Goal: Task Accomplishment & Management: Use online tool/utility

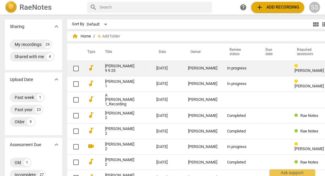
click at [111, 71] on link "[PERSON_NAME] 9 9 25" at bounding box center [119, 68] width 29 height 9
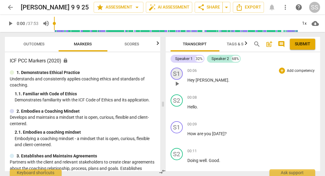
click at [177, 73] on div "S1" at bounding box center [176, 74] width 12 height 12
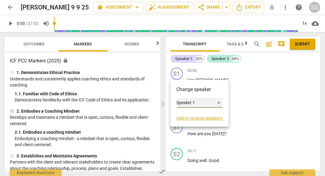
click at [181, 101] on div "Speaker 1" at bounding box center [200, 103] width 46 height 10
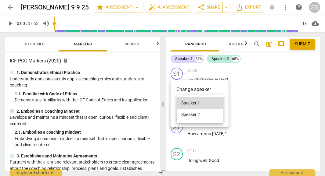
click at [225, 88] on div at bounding box center [162, 88] width 325 height 176
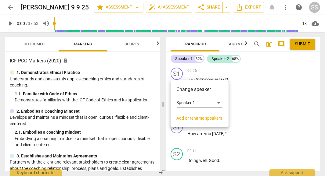
click at [239, 44] on div at bounding box center [162, 88] width 325 height 176
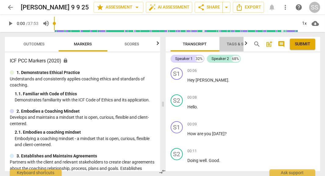
click at [239, 44] on span "Tags & Speakers" at bounding box center [244, 44] width 34 height 5
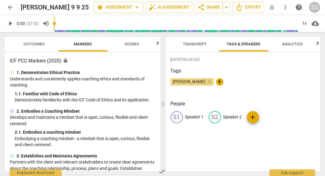
click at [191, 117] on p "Speaker 1" at bounding box center [194, 117] width 19 height 6
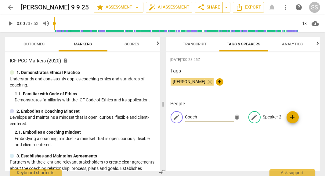
type input "Coach"
click at [266, 118] on p "Speaker 2" at bounding box center [272, 117] width 19 height 6
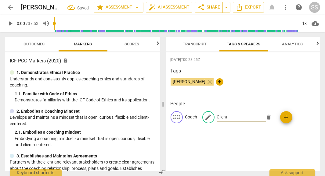
type input "Client"
click at [276, 133] on div "[DATE]T00:28:25Z Tags [PERSON_NAME] close + People CO Coach edit Client delete …" at bounding box center [243, 111] width 155 height 119
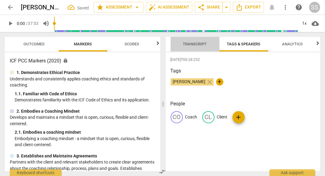
click at [193, 44] on span "Transcript" at bounding box center [195, 44] width 24 height 5
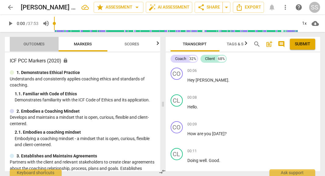
click at [33, 44] on span "Outcomes" at bounding box center [34, 44] width 21 height 5
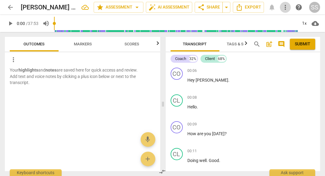
click at [284, 9] on span "more_vert" at bounding box center [284, 7] width 7 height 7
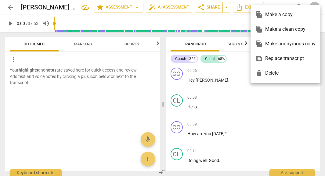
click at [252, 95] on div at bounding box center [162, 88] width 325 height 176
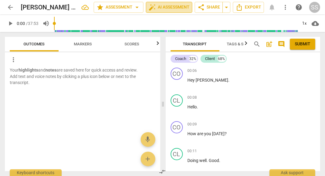
click at [175, 8] on span "auto_fix_high AI Assessment" at bounding box center [168, 7] width 41 height 7
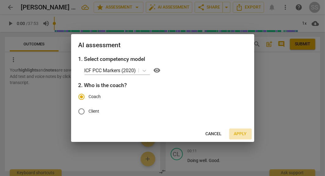
click at [240, 133] on span "Apply" at bounding box center [240, 134] width 13 height 6
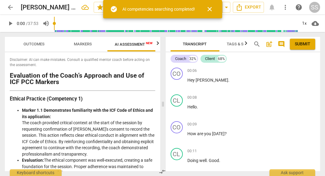
scroll to position [0, 4]
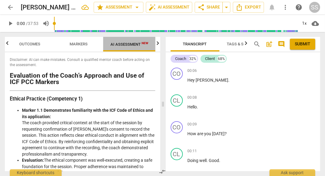
click at [129, 41] on span "AI Assessment New" at bounding box center [129, 44] width 52 height 9
click at [128, 44] on span "AI Assessment New" at bounding box center [129, 44] width 38 height 5
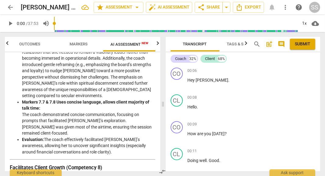
scroll to position [772, 0]
click at [27, 45] on span "Outcomes" at bounding box center [30, 44] width 21 height 5
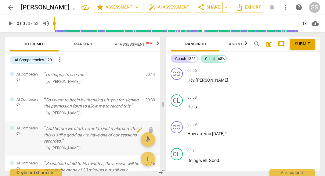
scroll to position [0, 0]
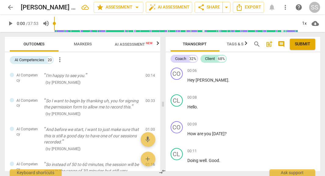
click at [132, 44] on span "AI Assessment New" at bounding box center [134, 44] width 38 height 5
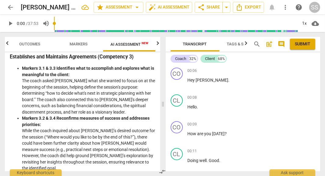
scroll to position [217, 0]
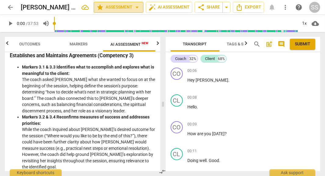
click at [139, 9] on span "arrow_drop_down" at bounding box center [136, 7] width 7 height 7
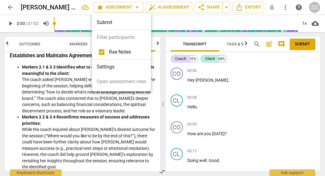
click at [120, 121] on div at bounding box center [162, 88] width 325 height 176
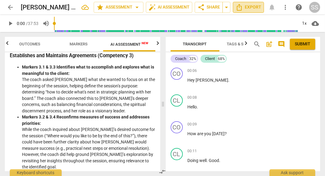
click at [258, 11] on span "Export" at bounding box center [248, 7] width 26 height 7
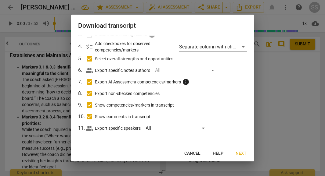
scroll to position [55, 0]
click at [275, 141] on div at bounding box center [162, 88] width 325 height 176
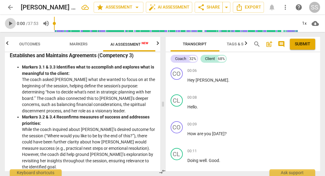
click at [13, 24] on span "play_arrow" at bounding box center [10, 23] width 7 height 7
click at [11, 25] on span "pause" at bounding box center [10, 23] width 7 height 7
type input "4"
click at [9, 25] on span "play_arrow" at bounding box center [10, 23] width 7 height 7
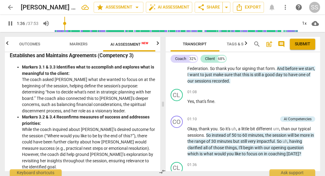
scroll to position [364, 0]
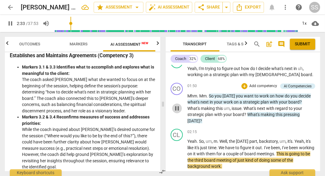
click at [175, 106] on span "pause" at bounding box center [176, 108] width 7 height 7
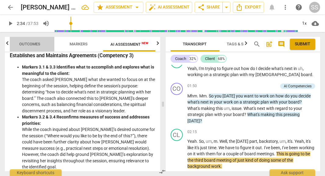
click at [27, 46] on span "Outcomes" at bounding box center [30, 44] width 21 height 5
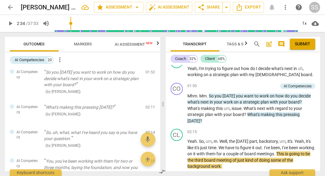
scroll to position [165, 0]
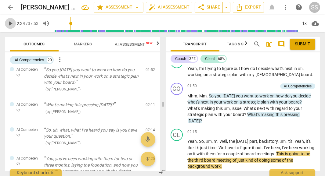
click at [10, 25] on span "play_arrow" at bounding box center [10, 23] width 7 height 7
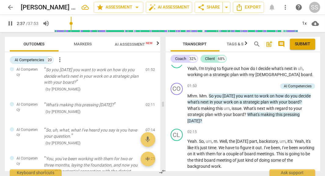
scroll to position [483, 0]
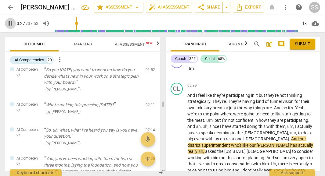
click at [11, 25] on span "pause" at bounding box center [10, 23] width 7 height 7
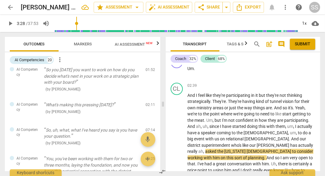
type input "208"
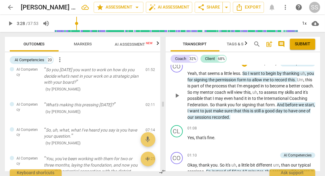
scroll to position [188, 0]
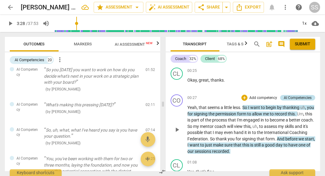
click at [294, 97] on div "AI Competencies" at bounding box center [298, 97] width 28 height 5
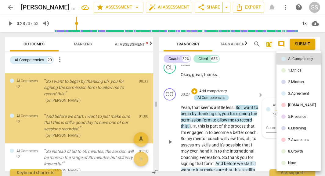
scroll to position [219, 0]
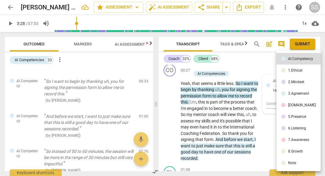
click at [244, 70] on div at bounding box center [162, 88] width 325 height 176
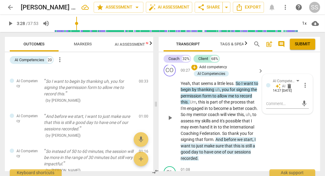
click at [245, 71] on div "+ Add competency AI Competencies" at bounding box center [223, 70] width 65 height 13
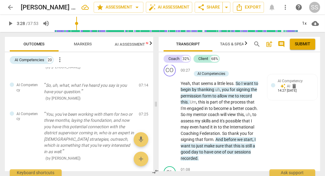
scroll to position [0, 0]
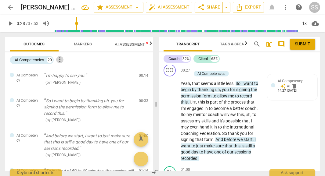
click at [61, 60] on span "more_vert" at bounding box center [59, 59] width 7 height 7
click at [48, 71] on div at bounding box center [162, 88] width 325 height 176
click at [37, 62] on div "AI Competencies" at bounding box center [30, 60] width 30 height 6
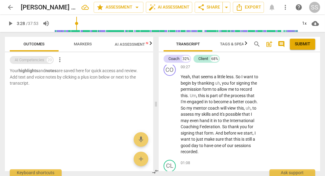
scroll to position [219, 0]
click at [40, 91] on div at bounding box center [79, 92] width 148 height 11
click at [35, 58] on div "AI Competencies" at bounding box center [30, 60] width 30 height 6
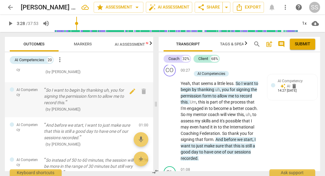
scroll to position [0, 0]
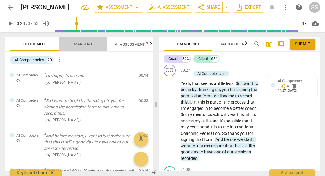
click at [88, 45] on span "Markers" at bounding box center [83, 44] width 18 height 5
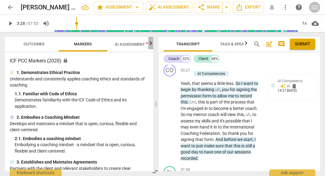
click at [152, 44] on icon "button" at bounding box center [151, 43] width 2 height 4
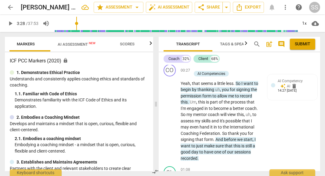
scroll to position [0, 60]
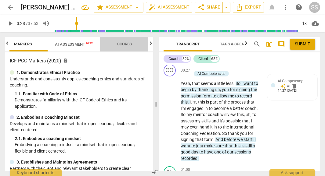
click at [126, 43] on span "Scores" at bounding box center [124, 44] width 15 height 5
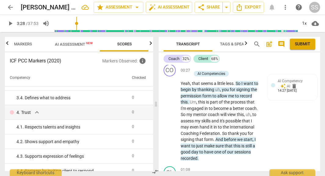
scroll to position [0, 0]
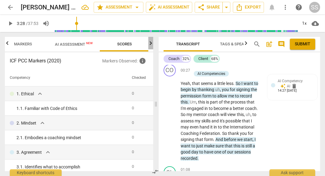
click at [152, 43] on icon "button" at bounding box center [150, 43] width 7 height 7
click at [150, 44] on icon "button" at bounding box center [150, 43] width 7 height 7
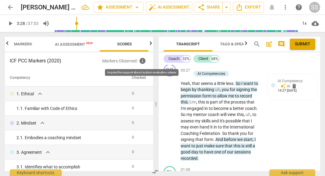
click at [141, 61] on span "info" at bounding box center [142, 60] width 7 height 7
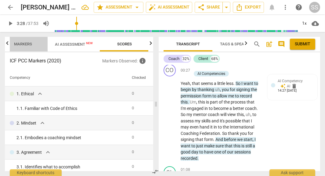
click at [20, 44] on span "Markers" at bounding box center [23, 44] width 18 height 5
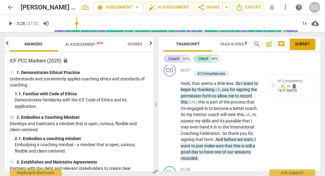
scroll to position [0, 48]
click at [134, 7] on span "arrow_drop_down" at bounding box center [136, 7] width 7 height 7
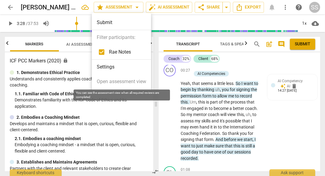
click at [124, 80] on span "Open assessment view" at bounding box center [121, 81] width 49 height 7
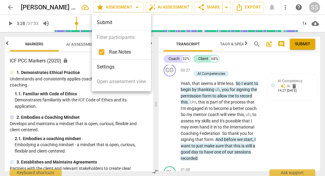
drag, startPoint x: 244, startPoint y: 113, endPoint x: 106, endPoint y: 51, distance: 150.8
click at [106, 51] on div "Submit Filter participants: Rae Notes Settings Open assessment view" at bounding box center [162, 88] width 325 height 176
click at [115, 38] on ul "Submit Filter participants: Rae Notes Settings Open assessment view" at bounding box center [121, 52] width 59 height 79
click at [178, 9] on div at bounding box center [162, 88] width 325 height 176
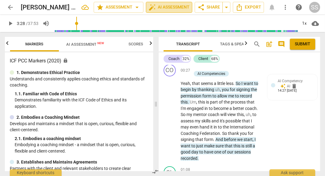
click at [177, 9] on span "auto_fix_high AI Assessment" at bounding box center [168, 7] width 41 height 7
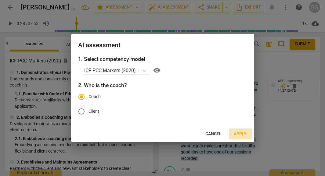
click at [237, 135] on span "Apply" at bounding box center [240, 134] width 13 height 6
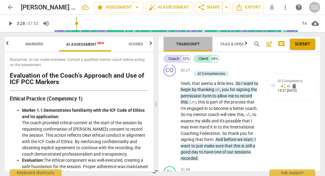
click at [165, 45] on span "Transcript" at bounding box center [187, 44] width 49 height 8
click at [182, 44] on span "Transcript" at bounding box center [188, 44] width 24 height 5
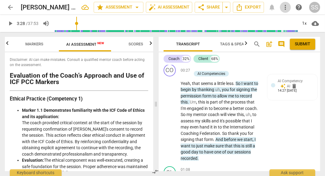
click at [285, 6] on span "more_vert" at bounding box center [284, 7] width 7 height 7
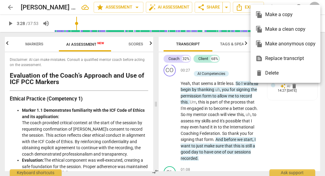
click at [236, 64] on div at bounding box center [162, 88] width 325 height 176
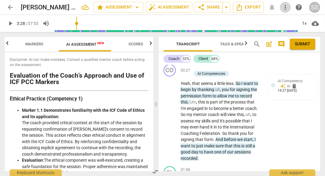
click at [283, 6] on span "more_vert" at bounding box center [284, 7] width 7 height 7
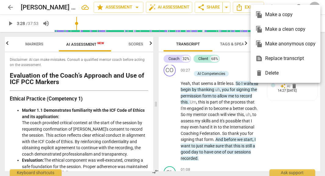
click at [135, 8] on div at bounding box center [162, 88] width 325 height 176
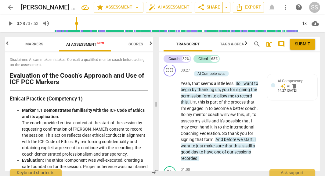
click at [135, 8] on span "arrow_drop_down" at bounding box center [136, 7] width 7 height 7
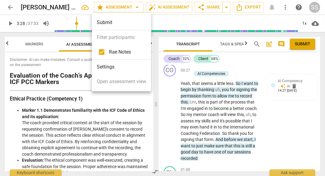
click at [163, 104] on div at bounding box center [162, 88] width 325 height 176
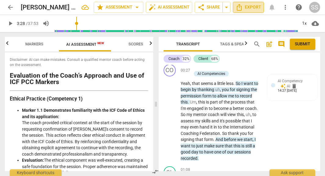
click at [253, 6] on span "Export" at bounding box center [248, 7] width 26 height 7
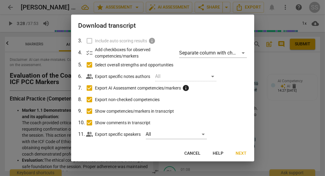
scroll to position [55, 0]
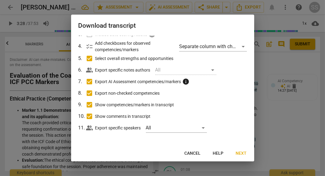
click at [239, 153] on span "Next" at bounding box center [241, 154] width 11 height 6
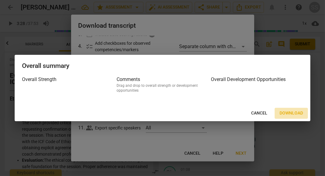
click at [288, 112] on span "Download" at bounding box center [290, 113] width 23 height 6
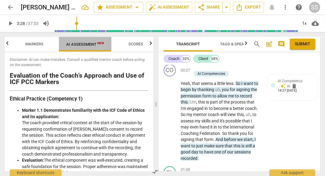
click at [84, 43] on span "AI Assessment New" at bounding box center [85, 44] width 38 height 5
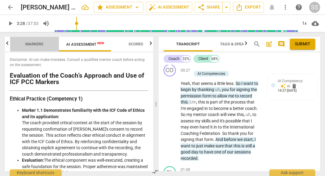
click at [35, 44] on span "Markers" at bounding box center [35, 44] width 18 height 5
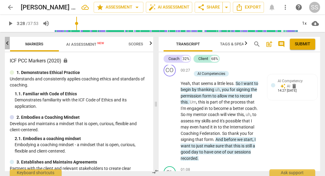
click at [8, 45] on icon "button" at bounding box center [7, 43] width 7 height 7
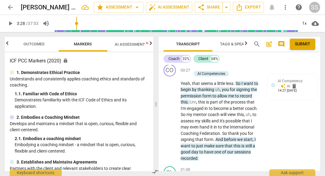
scroll to position [0, 0]
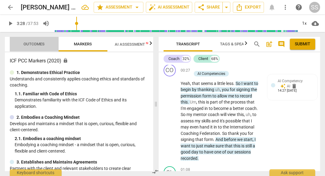
click at [29, 45] on span "Outcomes" at bounding box center [34, 44] width 21 height 5
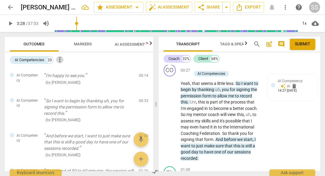
click at [62, 56] on span "more_vert" at bounding box center [59, 59] width 7 height 7
click at [27, 60] on div at bounding box center [162, 88] width 325 height 176
click at [268, 45] on span "post_add" at bounding box center [268, 44] width 7 height 7
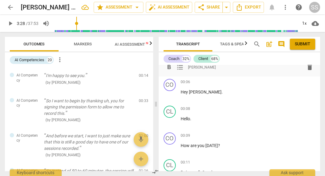
scroll to position [13, 0]
click at [268, 45] on span "post_add" at bounding box center [268, 44] width 7 height 7
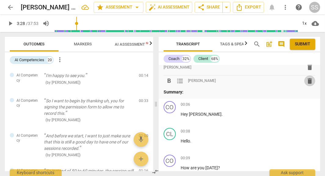
click at [309, 78] on span "delete" at bounding box center [309, 80] width 7 height 7
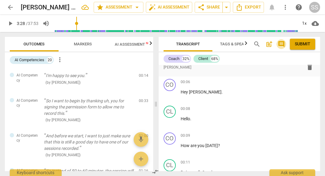
click at [280, 43] on span "comment" at bounding box center [280, 44] width 7 height 7
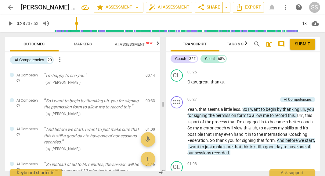
scroll to position [216, 0]
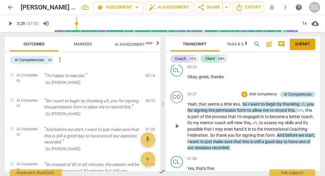
click at [297, 94] on div "AI Competencies" at bounding box center [298, 94] width 28 height 5
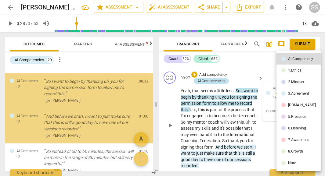
scroll to position [244, 0]
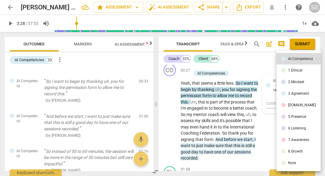
click at [268, 128] on div at bounding box center [162, 88] width 325 height 176
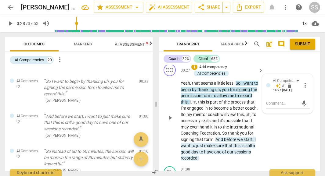
click at [276, 79] on div "CO play_arrow pause 00:27 + Add competency AI Competencies keyboard_arrow_right…" at bounding box center [239, 113] width 161 height 102
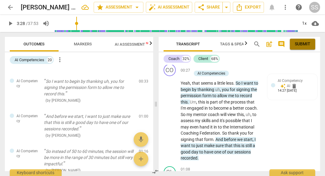
click at [296, 46] on span "Submit" at bounding box center [303, 44] width 16 height 6
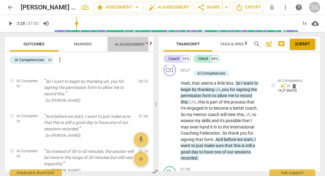
click at [134, 45] on span "AI Assessment New" at bounding box center [134, 44] width 38 height 5
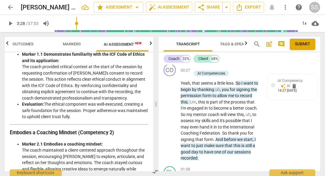
scroll to position [0, 0]
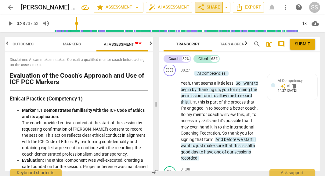
click at [214, 8] on span "share Share" at bounding box center [208, 7] width 23 height 7
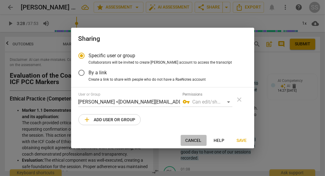
click at [197, 142] on span "Cancel" at bounding box center [193, 141] width 16 height 6
radio input "false"
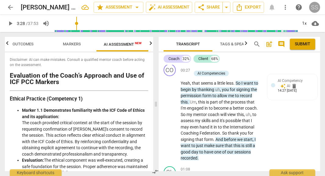
click at [315, 9] on div "SS" at bounding box center [314, 7] width 11 height 11
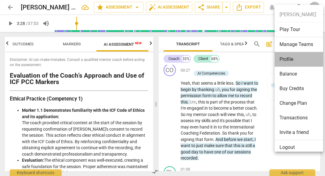
click at [304, 59] on li "Profile" at bounding box center [299, 59] width 51 height 15
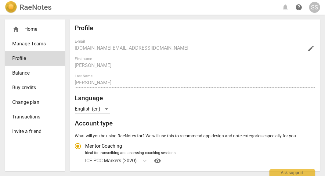
radio input "false"
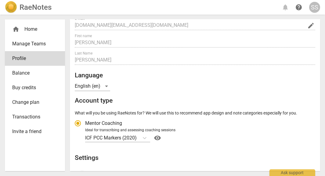
scroll to position [6, 0]
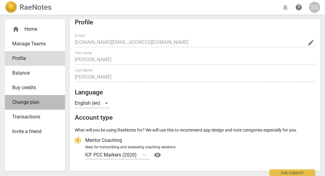
click at [41, 106] on span "Change plan" at bounding box center [32, 102] width 41 height 7
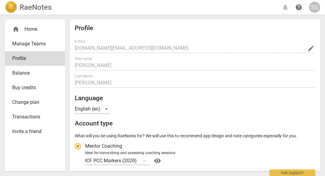
radio input "false"
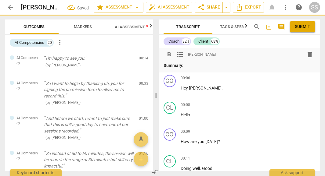
click at [30, 34] on button "Outcomes" at bounding box center [34, 27] width 49 height 15
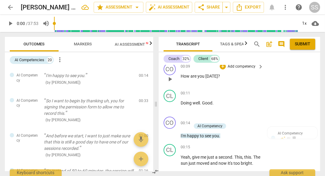
scroll to position [86, 0]
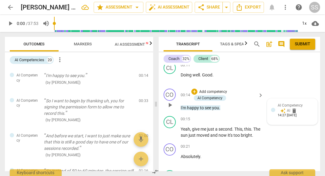
click at [271, 111] on div at bounding box center [273, 110] width 4 height 4
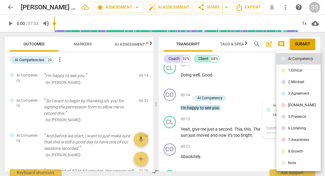
click at [87, 48] on div at bounding box center [162, 88] width 325 height 176
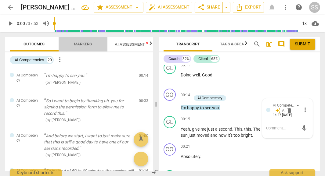
click at [86, 45] on span "Markers" at bounding box center [83, 44] width 18 height 5
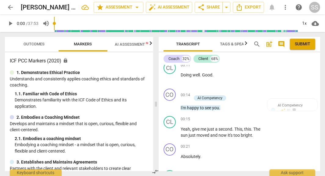
click at [127, 45] on span "AI Assessment New" at bounding box center [134, 44] width 38 height 5
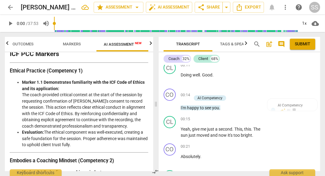
scroll to position [30, 0]
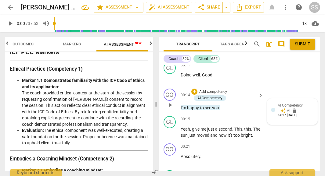
click at [272, 110] on div at bounding box center [273, 110] width 4 height 4
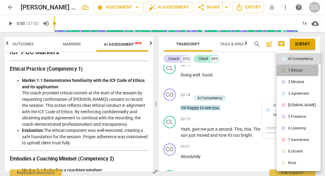
click at [283, 71] on div at bounding box center [283, 70] width 4 height 4
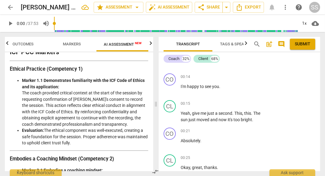
scroll to position [94, 0]
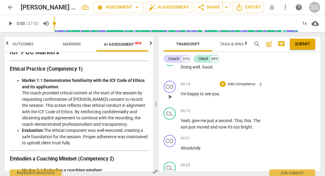
click at [220, 95] on span "." at bounding box center [219, 93] width 1 height 5
click at [248, 83] on p "Add competency" at bounding box center [241, 84] width 29 height 5
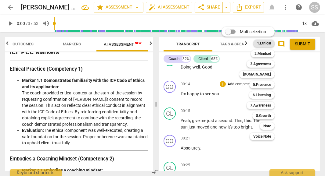
click at [266, 44] on b "1.Ethical" at bounding box center [264, 43] width 14 height 7
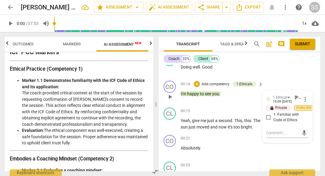
click at [299, 108] on span "Publish" at bounding box center [303, 108] width 9 height 5
click at [267, 116] on label "1. Familiar with Code of Ethics" at bounding box center [284, 111] width 43 height 11
click at [267, 116] on input "1. Familiar with Code of Ethics" at bounding box center [268, 111] width 10 height 7
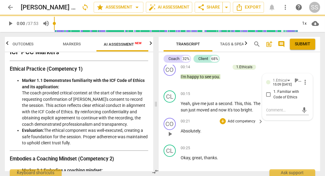
scroll to position [119, 0]
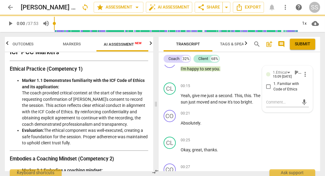
checkbox input "true"
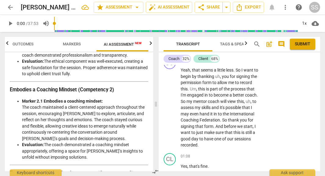
scroll to position [226, 0]
click at [237, 73] on span "So" at bounding box center [238, 70] width 6 height 5
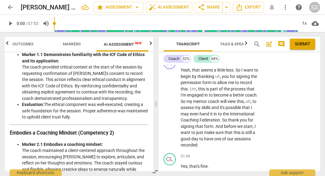
scroll to position [55, 0]
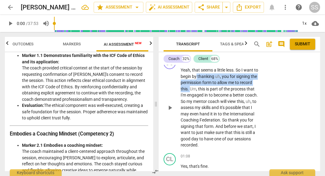
drag, startPoint x: 196, startPoint y: 83, endPoint x: 189, endPoint y: 95, distance: 14.5
click at [189, 95] on p "Yeah , that seems a little less . So I want to begin by thanking uh , you for s…" at bounding box center [221, 107] width 80 height 81
click at [207, 86] on span "keyboard_arrow_down" at bounding box center [209, 86] width 7 height 7
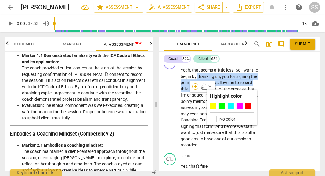
click at [194, 88] on div "+" at bounding box center [195, 87] width 6 height 6
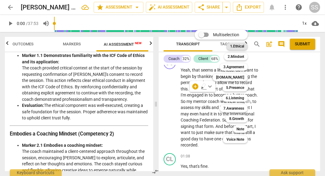
click at [239, 50] on b "1.Ethical" at bounding box center [237, 46] width 14 height 7
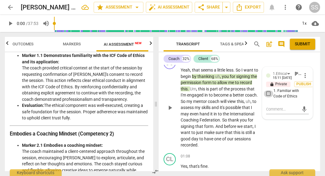
click at [267, 98] on input "1. Familiar with Code of Ethics" at bounding box center [268, 93] width 10 height 7
checkbox input "true"
click at [302, 87] on span "Publish" at bounding box center [303, 84] width 9 height 5
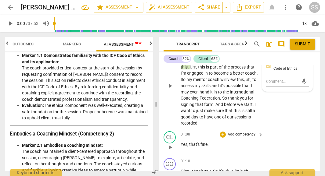
scroll to position [249, 0]
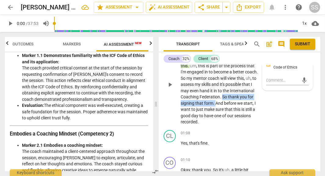
drag, startPoint x: 222, startPoint y: 102, endPoint x: 215, endPoint y: 111, distance: 11.0
click at [215, 111] on p "Yeah , that seems a little less . So I want to begin by thanking uh , you for s…" at bounding box center [221, 84] width 80 height 81
click at [218, 101] on div "+" at bounding box center [220, 101] width 6 height 6
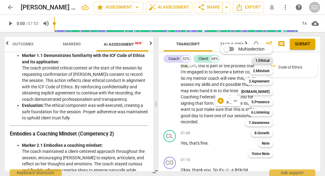
click at [261, 60] on b "1.Ethical" at bounding box center [262, 60] width 14 height 7
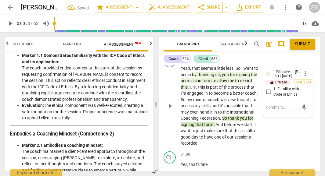
scroll to position [242, 0]
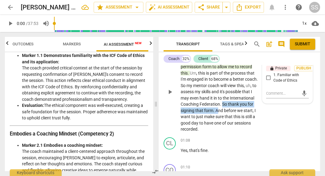
drag, startPoint x: 222, startPoint y: 108, endPoint x: 219, endPoint y: 114, distance: 7.4
click at [219, 114] on p "Yeah , that seems a little less . So I want to begin by thanking uh , you for s…" at bounding box center [221, 91] width 80 height 81
click at [271, 115] on div "CO play_arrow pause 00:27 + Add competency 1.Ethicals keyboard_arrow_right Yeah…" at bounding box center [239, 87] width 161 height 96
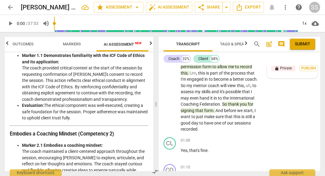
click at [294, 74] on div "1.Ethical [PERSON_NAME] 15:11 [DATE] lock Private Publish" at bounding box center [292, 65] width 43 height 20
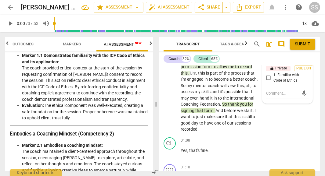
click at [273, 125] on div "CO play_arrow pause 00:27 + Add competency 1.Ethicals keyboard_arrow_right Yeah…" at bounding box center [239, 87] width 161 height 96
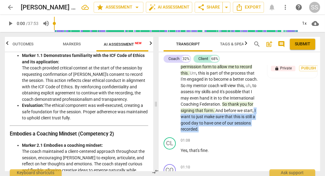
drag, startPoint x: 253, startPoint y: 118, endPoint x: 253, endPoint y: 132, distance: 13.7
click at [253, 132] on p "Yeah , that seems a little less . So I want to begin by thanking uh , you for s…" at bounding box center [221, 91] width 80 height 81
click at [203, 127] on div "+" at bounding box center [204, 127] width 6 height 6
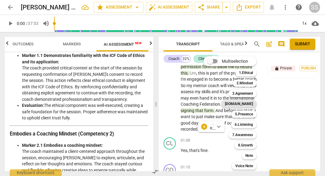
click at [246, 103] on b "[DOMAIN_NAME]" at bounding box center [239, 103] width 28 height 7
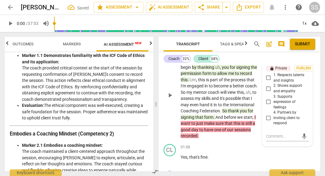
scroll to position [245, 0]
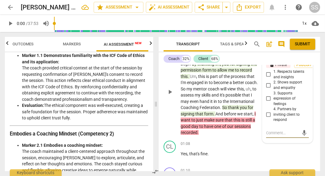
click at [267, 102] on input "3. Supports expression of feelings" at bounding box center [268, 98] width 10 height 7
checkbox input "true"
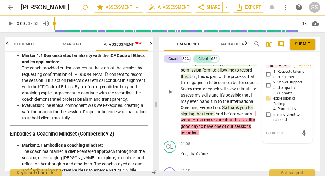
click at [301, 68] on span "Publish" at bounding box center [303, 65] width 9 height 5
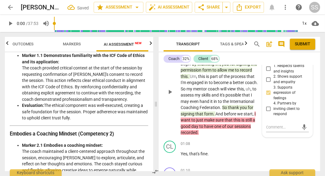
click at [247, 136] on p "Yeah , that seems a little less . So I want to begin by thanking uh , you for s…" at bounding box center [221, 95] width 80 height 81
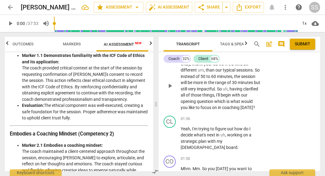
scroll to position [361, 0]
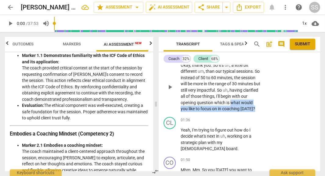
drag, startPoint x: 180, startPoint y: 115, endPoint x: 218, endPoint y: 120, distance: 38.4
click at [218, 112] on p "Okay , thank you . So it's uh , a little bit different um , than our typical se…" at bounding box center [221, 87] width 80 height 50
click at [216, 114] on div "+" at bounding box center [217, 113] width 6 height 6
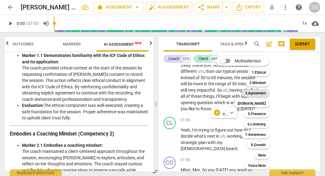
click at [260, 93] on b "3.Agreement" at bounding box center [255, 93] width 21 height 7
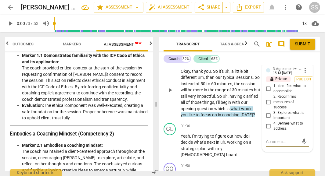
click at [267, 145] on textarea at bounding box center [282, 142] width 33 height 6
type textarea "S"
type textarea "Su"
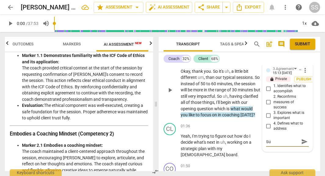
type textarea "Sug"
type textarea "[PERSON_NAME]"
type textarea "Sugge"
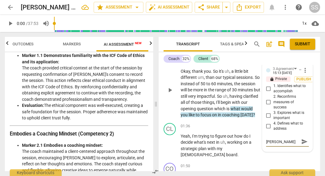
type textarea "Sugge"
type textarea "Sugges"
type textarea "Suggest"
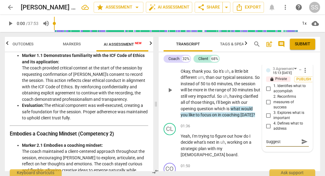
type textarea "Suggest"
type textarea "Suggest a"
type textarea "Suggest as"
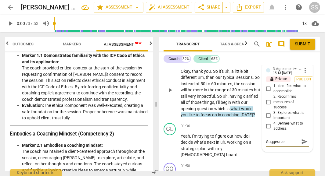
type textarea "Suggest ask"
type textarea "Suggest aski"
type textarea "Suggest askin"
type textarea "Suggest asking"
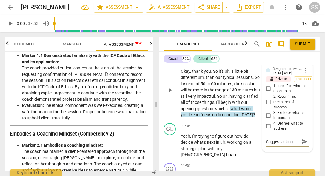
type textarea "Suggest asking"
type textarea "Suggest asking w"
type textarea "Suggest asking wh"
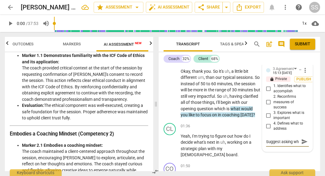
type textarea "Suggest asking wha"
type textarea "Suggest asking what"
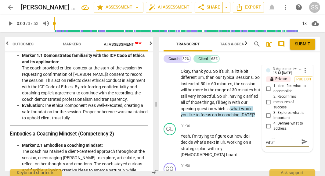
type textarea "Suggest asking what"
type textarea "Suggest asking what t"
type textarea "Suggest asking what th"
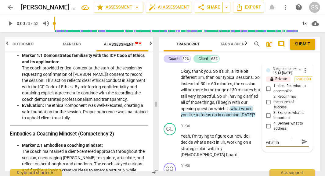
type textarea "Suggest asking what the"
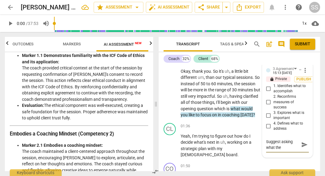
type textarea "Suggest asking what the c"
type textarea "Suggest asking what the cl"
type textarea "Suggest asking what the cli"
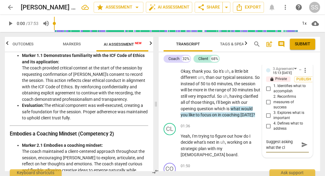
type textarea "Suggest asking what the cli"
type textarea "Suggest asking what the clie"
type textarea "Suggest asking what the clien"
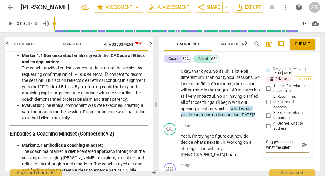
type textarea "Suggest asking what the client"
type textarea "Suggest asking what the client m"
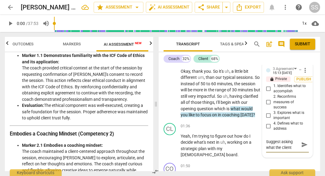
type textarea "Suggest asking what the client m"
type textarea "Suggest asking what the client mi"
type textarea "Suggest asking what the client m"
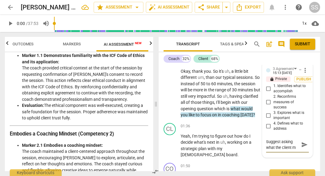
type textarea "Suggest asking what the client"
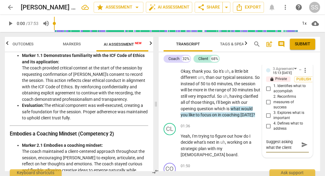
type textarea "Suggest asking what the client"
type textarea "Suggest asking what the client w"
type textarea "Suggest asking what the client wa"
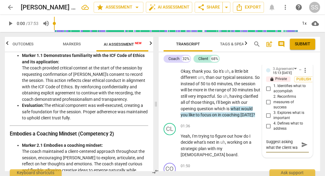
type textarea "Suggest asking what the client wan"
type textarea "Suggest asking what the client want"
type textarea "Suggest asking what the client wants"
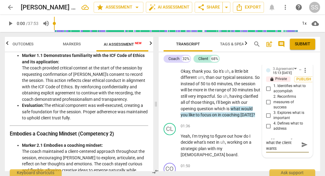
type textarea "Suggest asking what the client wants"
type textarea "Suggest asking what the client wants t"
type textarea "Suggest asking what the client wants to"
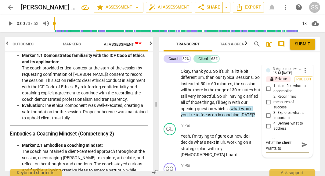
type textarea "Suggest asking what the client wants to"
type textarea "Suggest asking what the client wants to a"
type textarea "Suggest asking what the client wants to ac"
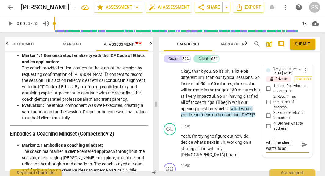
type textarea "Suggest asking what the client wants to acc"
type textarea "Suggest asking what the client wants to acco"
type textarea "Suggest asking what the client wants to accom"
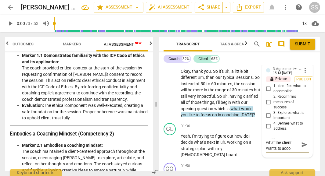
type textarea "Suggest asking what the client wants to accom"
type textarea "Suggest asking what the client wants to accomp"
type textarea "Suggest asking what the client wants to accompl"
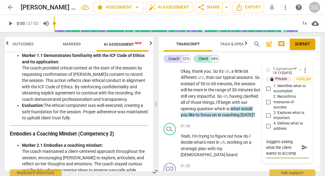
type textarea "Suggest asking what the client wants to accompl"
type textarea "Suggest asking what the client wants to accompli"
type textarea "Suggest asking what the client wants to accomplis"
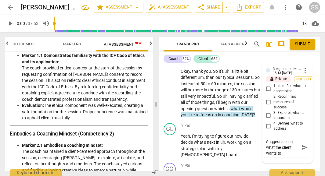
scroll to position [5, 0]
type textarea "Suggest asking what the client wants to accomplish"
type textarea "Suggest asking what the client wants to accomplish."
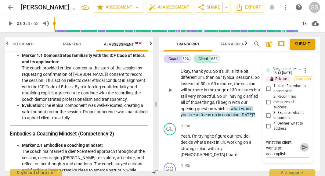
click at [304, 151] on span "send" at bounding box center [304, 148] width 7 height 7
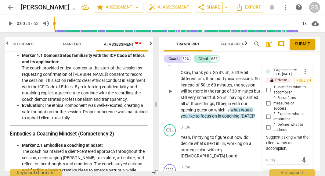
scroll to position [366, 0]
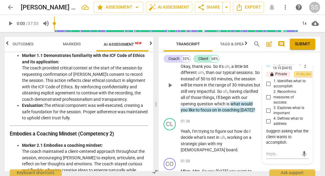
click at [300, 77] on span "Publish" at bounding box center [303, 74] width 9 height 5
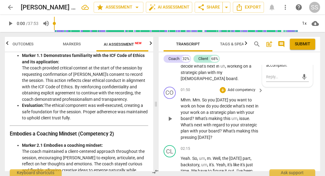
scroll to position [437, 0]
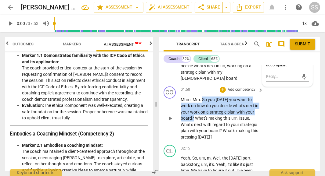
drag, startPoint x: 203, startPoint y: 105, endPoint x: 192, endPoint y: 122, distance: 19.5
click at [192, 122] on p "Mhm . Mm . So you [DATE] you want to work on how do you decide what's next in y…" at bounding box center [221, 119] width 80 height 44
click at [199, 116] on div "+" at bounding box center [200, 116] width 6 height 6
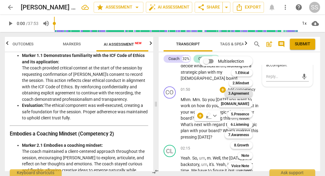
click at [240, 94] on b "3.Agreement" at bounding box center [238, 93] width 21 height 7
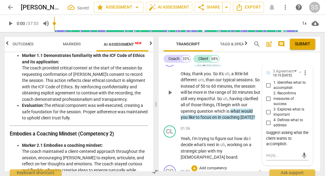
scroll to position [501, 0]
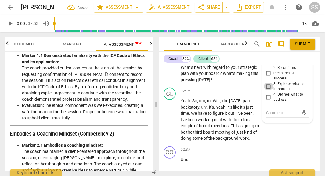
click at [267, 90] on input "3. Explores what is important" at bounding box center [268, 86] width 10 height 7
checkbox input "false"
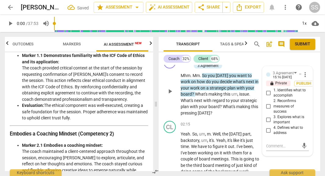
scroll to position [467, 0]
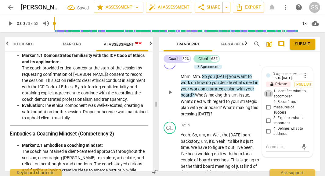
click at [267, 97] on input "1. Identifies what to accomplish" at bounding box center [268, 93] width 10 height 7
checkbox input "true"
click at [305, 87] on span "Publish" at bounding box center [303, 84] width 9 height 5
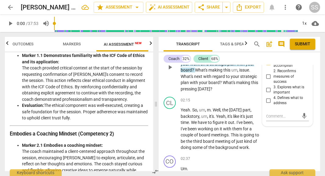
scroll to position [484, 0]
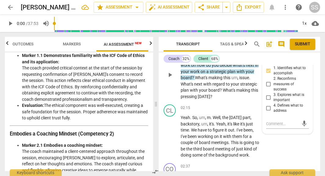
click at [239, 93] on p "Mhm . Mm . So you [DATE] you want to work on how do you decide what's next in y…" at bounding box center [221, 78] width 80 height 44
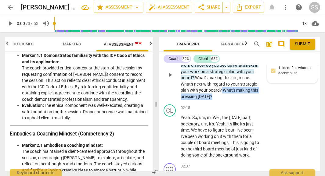
drag, startPoint x: 221, startPoint y: 97, endPoint x: 239, endPoint y: 104, distance: 19.8
click at [239, 100] on p "Mhm . Mm . So you [DATE] you want to work on how do you decide what's next in y…" at bounding box center [221, 78] width 80 height 44
click at [216, 95] on div "+" at bounding box center [216, 94] width 6 height 6
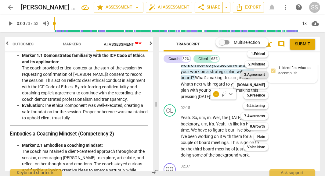
click at [259, 77] on b "3.Agreement" at bounding box center [254, 74] width 21 height 7
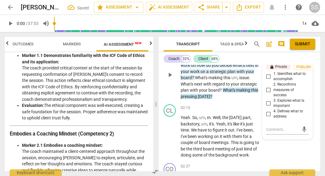
click at [223, 93] on span "What's" at bounding box center [229, 90] width 13 height 5
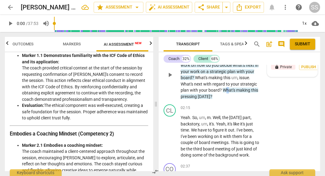
click at [227, 93] on span "What's" at bounding box center [229, 90] width 13 height 5
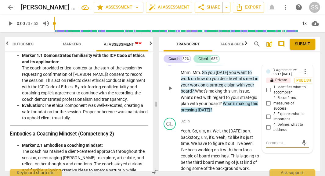
scroll to position [469, 0]
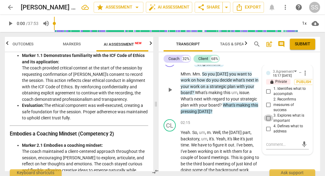
click at [268, 122] on input "3. Explores what is important" at bounding box center [268, 118] width 10 height 7
checkbox input "true"
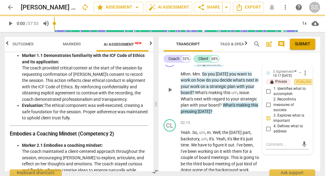
click at [300, 85] on span "Publish" at bounding box center [303, 82] width 9 height 5
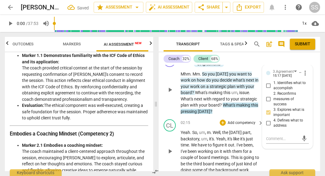
click at [246, 126] on p "Add competency" at bounding box center [241, 122] width 29 height 5
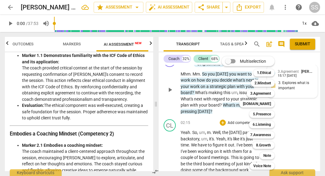
click at [243, 120] on div "Multiselection m 1.Ethical 1 2.Mindset 2 3.Agreement 3 [DOMAIN_NAME] 4 5.Presen…" at bounding box center [252, 113] width 67 height 116
click at [291, 138] on div at bounding box center [162, 88] width 325 height 176
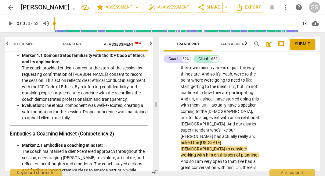
scroll to position [644, 0]
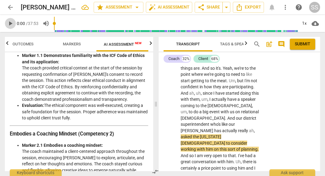
click at [10, 23] on span "play_arrow" at bounding box center [10, 23] width 7 height 7
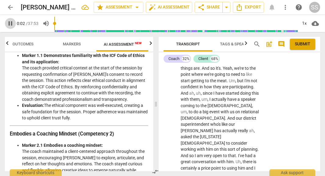
click at [10, 23] on span "pause" at bounding box center [10, 23] width 7 height 7
click at [74, 25] on input "range" at bounding box center [175, 24] width 243 height 20
click at [10, 23] on span "play_arrow" at bounding box center [10, 23] width 7 height 7
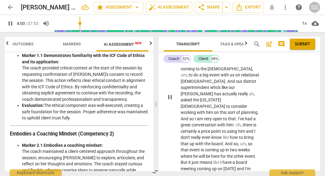
scroll to position [787, 0]
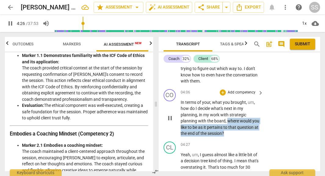
drag, startPoint x: 228, startPoint y: 120, endPoint x: 253, endPoint y: 130, distance: 27.0
click at [253, 130] on p "In terms of your , what you brought , um , how do I decide what's next in my pl…" at bounding box center [221, 118] width 80 height 38
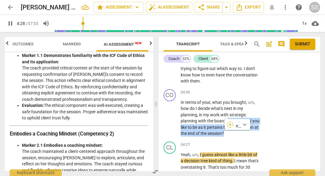
click at [230, 122] on div "+" at bounding box center [230, 125] width 6 height 6
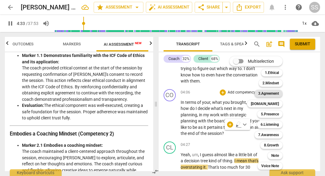
click at [274, 94] on b "3.Agreement" at bounding box center [268, 93] width 21 height 7
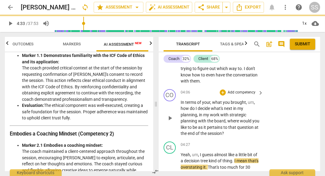
type input "274"
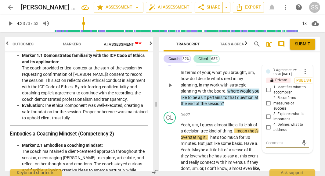
scroll to position [823, 0]
click at [266, 88] on input "1. Identifies what to accomplish" at bounding box center [268, 90] width 10 height 7
checkbox input "true"
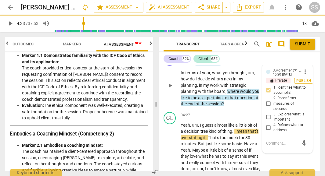
click at [301, 80] on span "Publish" at bounding box center [303, 80] width 9 height 5
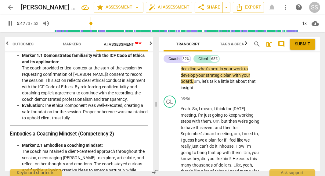
scroll to position [1025, 0]
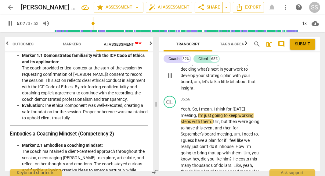
click at [172, 79] on span "pause" at bounding box center [169, 75] width 7 height 7
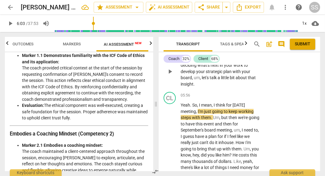
scroll to position [1031, 0]
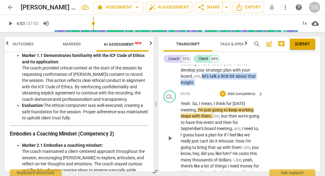
drag, startPoint x: 202, startPoint y: 81, endPoint x: 200, endPoint y: 101, distance: 19.6
click at [200, 101] on div "CO play_arrow pause 00:06 + Add competency keyboard_arrow_right Hey [PERSON_NAM…" at bounding box center [239, 118] width 161 height 106
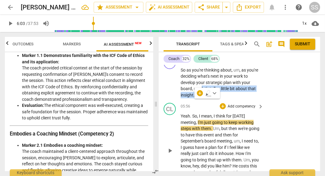
scroll to position [1017, 0]
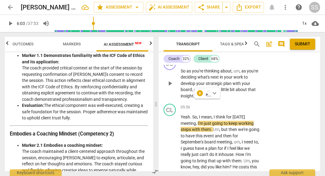
click at [265, 92] on div "CO play_arrow pause 05:38 + Add competency keyboard_arrow_right So as you're th…" at bounding box center [239, 78] width 161 height 46
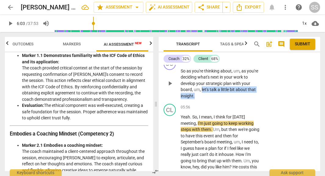
drag, startPoint x: 202, startPoint y: 95, endPoint x: 257, endPoint y: 100, distance: 55.7
click at [257, 99] on p "So as you're thinking about , um , as you're deciding what's next in your work …" at bounding box center [221, 83] width 80 height 31
click at [200, 95] on div "+" at bounding box center [200, 93] width 6 height 6
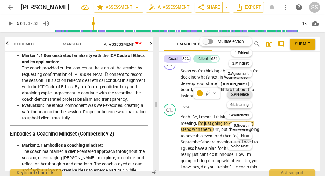
click at [241, 96] on b "5.Presence" at bounding box center [240, 94] width 18 height 7
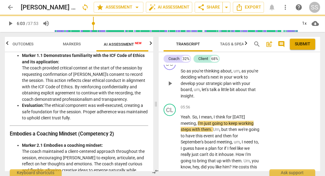
type input "364"
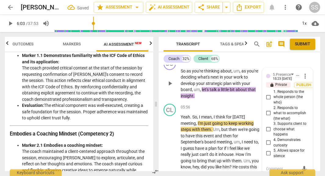
scroll to position [1073, 0]
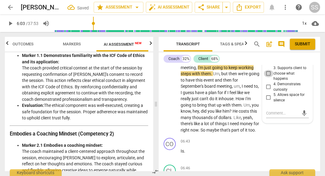
click at [267, 77] on input "3. Supports client to choose what happens" at bounding box center [268, 73] width 10 height 7
checkbox input "true"
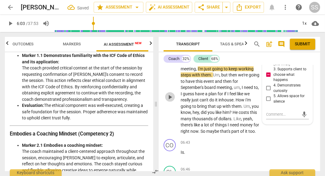
click at [169, 101] on span "play_arrow" at bounding box center [169, 97] width 7 height 7
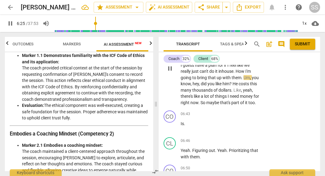
scroll to position [1101, 0]
click at [170, 72] on span "pause" at bounding box center [169, 68] width 7 height 7
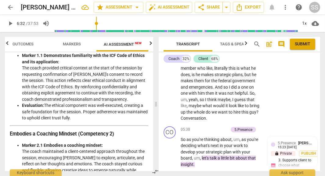
scroll to position [947, 0]
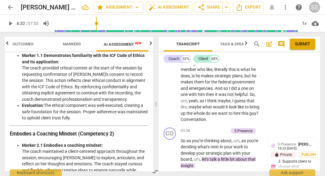
click at [188, 109] on span "maybe" at bounding box center [195, 107] width 14 height 5
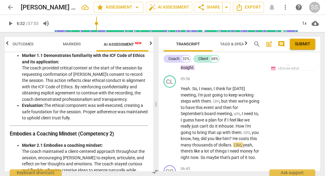
scroll to position [1051, 0]
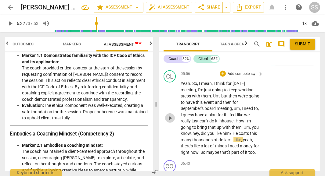
click at [168, 122] on span "play_arrow" at bounding box center [169, 118] width 7 height 7
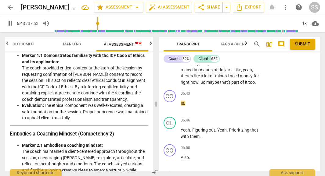
scroll to position [1121, 0]
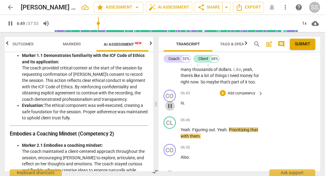
click at [171, 110] on span "pause" at bounding box center [169, 105] width 7 height 7
click at [180, 110] on div "play_arrow pause" at bounding box center [173, 106] width 16 height 8
click at [181, 106] on span "Is" at bounding box center [182, 103] width 3 height 5
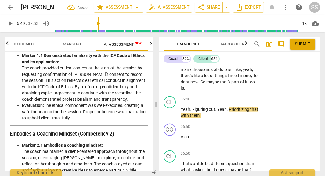
scroll to position [1095, 0]
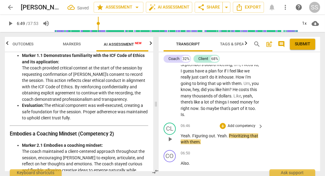
click at [180, 141] on div "play_arrow pause" at bounding box center [173, 139] width 16 height 9
click at [182, 138] on span "Yeah" at bounding box center [185, 136] width 9 height 5
click at [181, 138] on span "Yeah" at bounding box center [185, 136] width 9 height 5
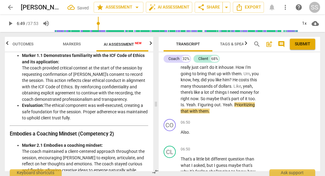
scroll to position [1105, 0]
click at [169, 139] on span "play_arrow" at bounding box center [169, 134] width 7 height 7
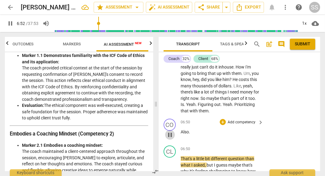
click at [169, 139] on span "pause" at bounding box center [169, 134] width 7 height 7
click at [181, 134] on span "Also" at bounding box center [185, 132] width 8 height 5
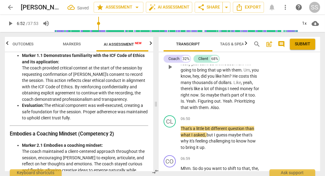
scroll to position [1109, 0]
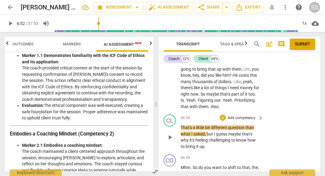
click at [181, 130] on span "That's" at bounding box center [187, 127] width 12 height 5
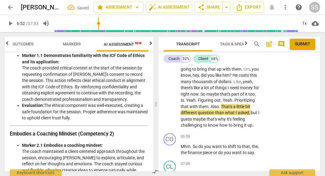
scroll to position [1094, 0]
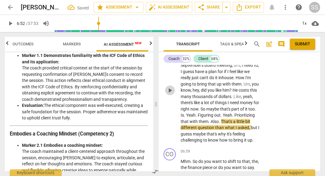
click at [170, 94] on span "play_arrow" at bounding box center [169, 90] width 7 height 7
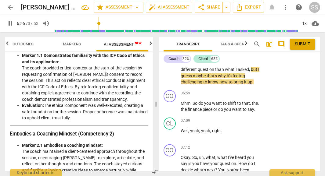
scroll to position [1156, 0]
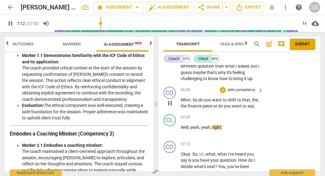
click at [171, 107] on span "pause" at bounding box center [169, 103] width 7 height 7
type input "433"
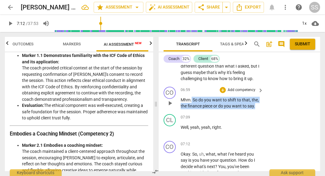
drag, startPoint x: 191, startPoint y: 111, endPoint x: 256, endPoint y: 120, distance: 65.3
click at [256, 109] on p "Mhm . So do you want to shift to that , the , the finance piece or do you want …" at bounding box center [221, 103] width 80 height 13
click at [241, 93] on p "Add competency" at bounding box center [241, 90] width 29 height 5
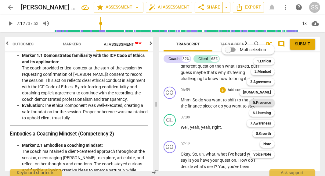
click at [269, 102] on b "5.Presence" at bounding box center [262, 102] width 18 height 7
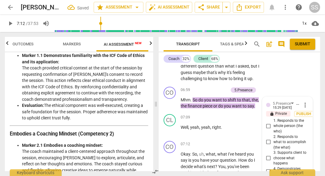
scroll to position [1247, 0]
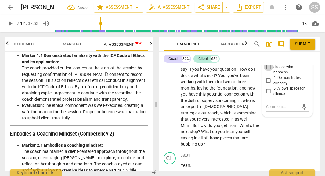
click at [267, 71] on input "3. Supports client to choose what happens" at bounding box center [268, 67] width 10 height 7
checkbox input "true"
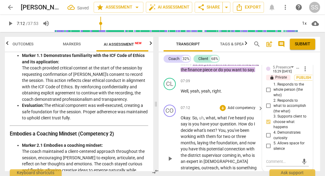
scroll to position [1192, 0]
click at [299, 81] on span "Publish" at bounding box center [303, 78] width 9 height 5
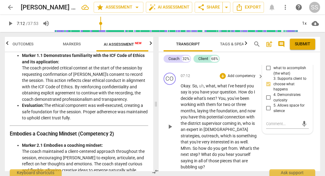
scroll to position [1234, 0]
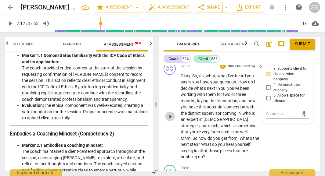
click at [170, 120] on span "play_arrow" at bounding box center [169, 116] width 7 height 7
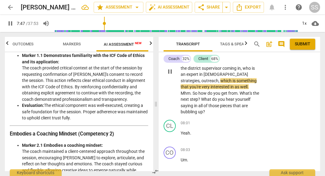
scroll to position [1279, 0]
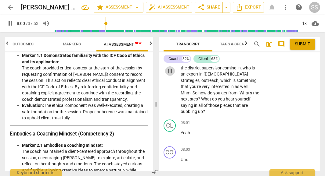
click at [169, 75] on span "pause" at bounding box center [169, 71] width 7 height 7
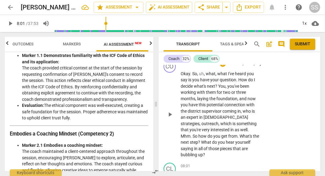
scroll to position [1236, 0]
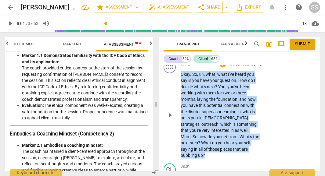
drag, startPoint x: 180, startPoint y: 85, endPoint x: 250, endPoint y: 159, distance: 102.2
click at [250, 159] on p "Okay . So , uh , what , what I've heard you say is you have your question . How…" at bounding box center [221, 115] width 80 height 88
click at [249, 67] on p "Add competency" at bounding box center [241, 64] width 29 height 5
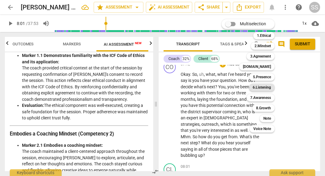
click at [264, 88] on b "6.Listening" at bounding box center [261, 87] width 18 height 7
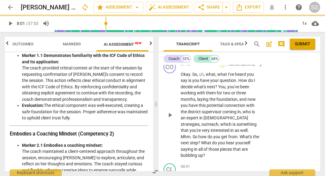
type input "481"
click at [235, 141] on span "yourself" at bounding box center [242, 143] width 15 height 5
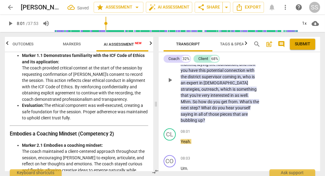
scroll to position [1235, 0]
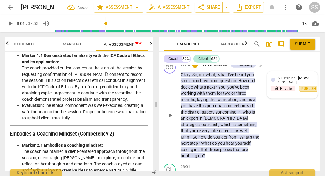
click at [305, 91] on span "Publish" at bounding box center [308, 88] width 9 height 5
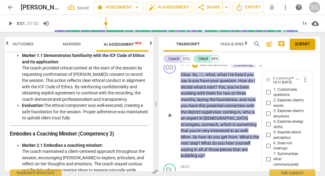
scroll to position [1312, 0]
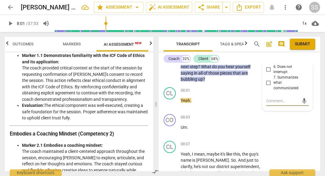
click at [265, 87] on input "7. Summarizes what communicated" at bounding box center [268, 82] width 10 height 7
checkbox input "true"
click at [283, 134] on div "CO play_arrow pause 08:03 + Add competency keyboard_arrow_right Um ." at bounding box center [239, 125] width 161 height 27
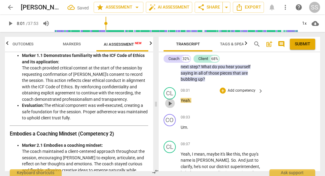
click at [170, 107] on span "play_arrow" at bounding box center [169, 103] width 7 height 7
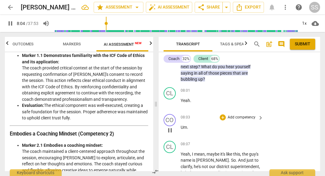
click at [181, 130] on span "Um" at bounding box center [184, 127] width 6 height 5
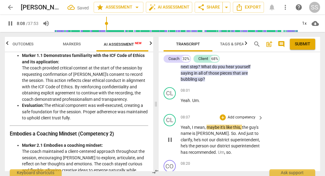
click at [181, 130] on span "Yeah" at bounding box center [185, 127] width 9 height 5
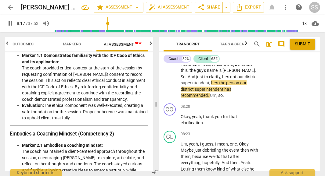
scroll to position [1352, 0]
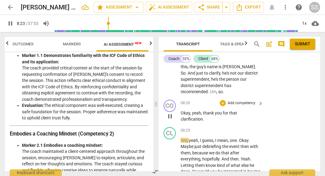
click at [190, 116] on span "," at bounding box center [191, 113] width 2 height 5
click at [192, 116] on span "yeah" at bounding box center [196, 113] width 9 height 5
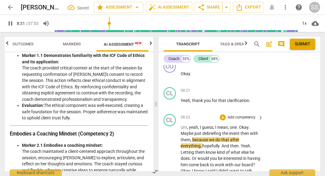
scroll to position [1391, 0]
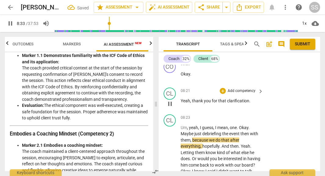
click at [193, 103] on span "thank" at bounding box center [198, 100] width 12 height 5
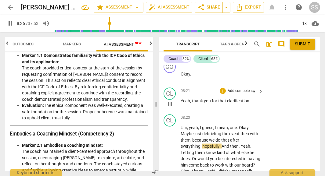
click at [191, 103] on span "," at bounding box center [191, 100] width 2 height 5
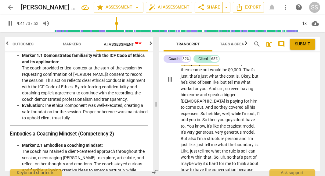
scroll to position [1594, 0]
click at [170, 83] on span "pause" at bounding box center [169, 79] width 7 height 7
click at [167, 82] on span "play_arrow" at bounding box center [169, 79] width 7 height 7
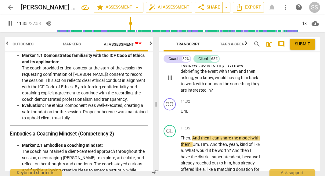
scroll to position [1797, 0]
click at [181, 141] on span "Then" at bounding box center [185, 138] width 9 height 5
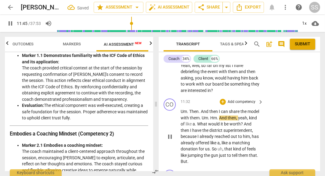
click at [181, 114] on span "Um" at bounding box center [184, 111] width 6 height 5
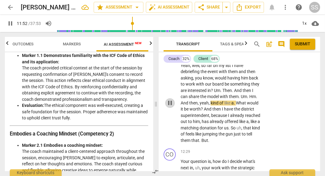
click at [170, 107] on span "pause" at bounding box center [169, 102] width 7 height 7
type input "713"
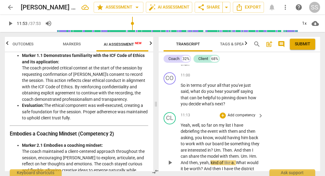
scroll to position [1737, 0]
click at [237, 79] on p "Add competency" at bounding box center [241, 75] width 29 height 5
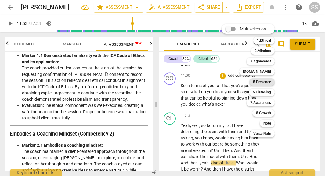
click at [265, 81] on b "5.Presence" at bounding box center [262, 81] width 18 height 7
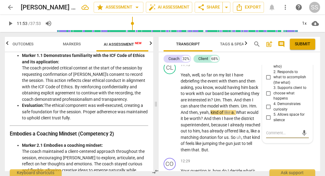
scroll to position [1787, 0]
click at [267, 82] on input "2. Responds to what to accomplish (the what)" at bounding box center [268, 77] width 10 height 7
checkbox input "true"
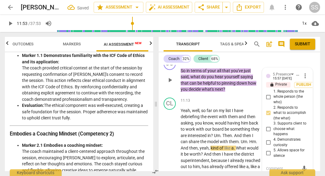
scroll to position [1751, 0]
click at [300, 88] on span "Publish" at bounding box center [303, 85] width 9 height 5
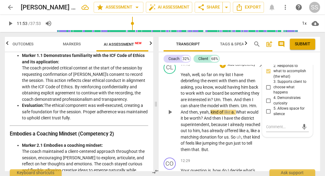
scroll to position [1800, 0]
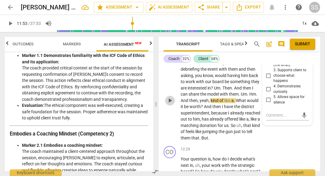
click at [171, 104] on span "play_arrow" at bounding box center [169, 100] width 7 height 7
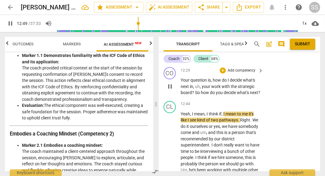
scroll to position [1878, 0]
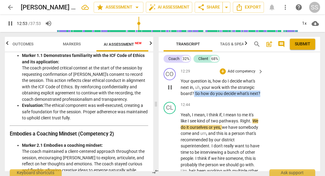
drag, startPoint x: 194, startPoint y: 101, endPoint x: 225, endPoint y: 105, distance: 32.0
click at [225, 97] on p "Your question is , how do I decide what's next in , uh , your work with the str…" at bounding box center [221, 87] width 80 height 19
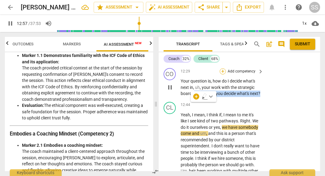
click at [223, 74] on div "+" at bounding box center [223, 71] width 6 height 6
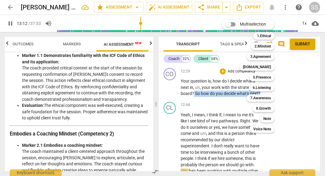
scroll to position [1992, 0]
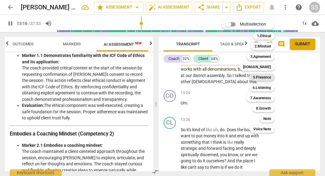
click at [260, 78] on b "5.Presence" at bounding box center [262, 77] width 18 height 7
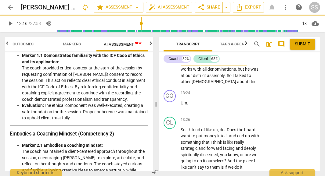
scroll to position [1850, 0]
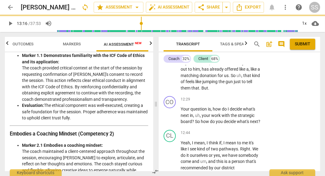
type input "797"
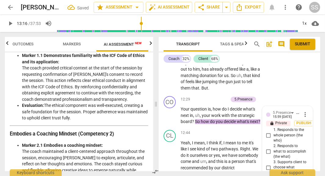
scroll to position [1944, 0]
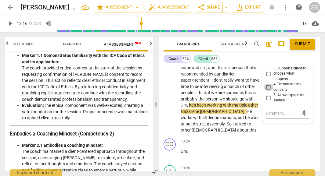
click at [267, 91] on input "4. Demonstrates curiosity" at bounding box center [268, 87] width 10 height 7
checkbox input "true"
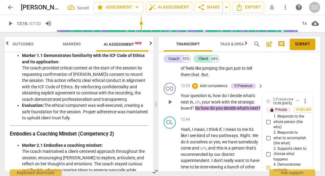
scroll to position [1862, 0]
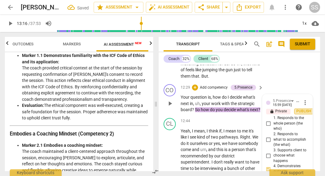
click at [299, 114] on span "Publish" at bounding box center [303, 111] width 9 height 5
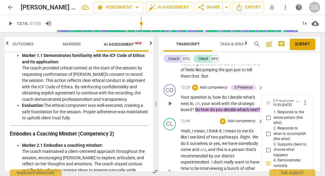
click at [227, 124] on p "Add competency" at bounding box center [241, 121] width 29 height 5
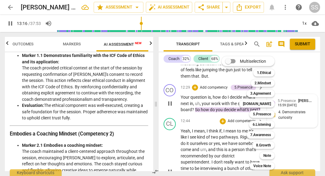
scroll to position [1992, 0]
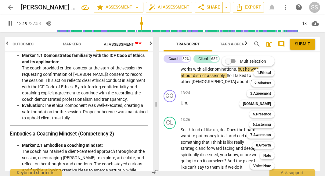
click at [287, 113] on div at bounding box center [162, 88] width 325 height 176
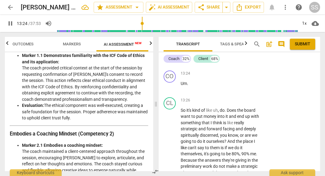
scroll to position [2013, 0]
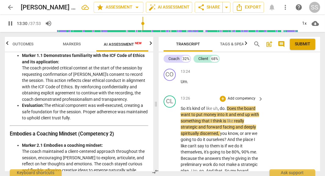
click at [182, 111] on span "So" at bounding box center [184, 108] width 6 height 5
click at [181, 111] on span "So" at bounding box center [184, 108] width 6 height 5
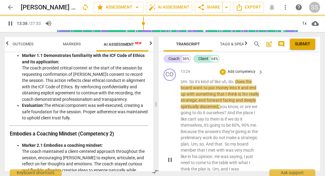
click at [180, 92] on div "play_arrow pause" at bounding box center [173, 160] width 16 height 159
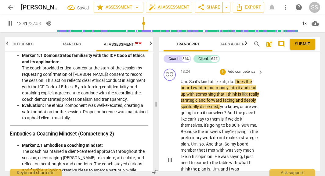
click at [181, 84] on span "Um" at bounding box center [184, 81] width 6 height 5
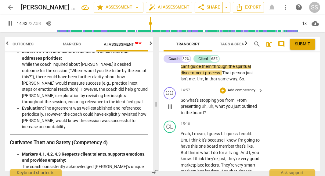
scroll to position [2159, 0]
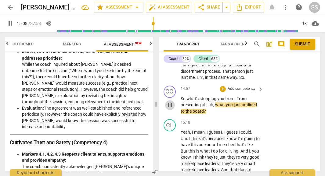
click at [170, 109] on span "pause" at bounding box center [169, 105] width 7 height 7
type input "909"
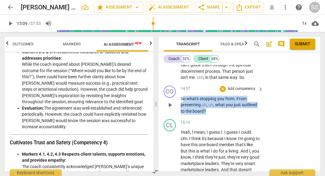
drag, startPoint x: 182, startPoint y: 112, endPoint x: 218, endPoint y: 120, distance: 37.0
click at [218, 115] on p "So what's stopping you from . From presenting uh , uh , what you just outlined …" at bounding box center [221, 105] width 80 height 19
click at [240, 92] on p "Add competency" at bounding box center [241, 88] width 29 height 5
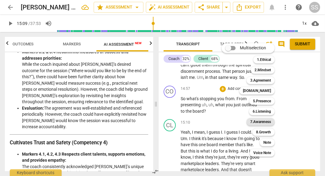
click at [266, 121] on b "7.Awareness" at bounding box center [260, 121] width 21 height 7
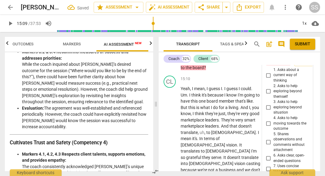
scroll to position [2208, 0]
click at [267, 79] on input "1. Asks about a current way of thinking" at bounding box center [268, 75] width 10 height 7
checkbox input "true"
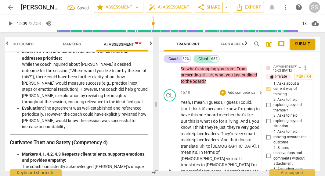
scroll to position [2195, 0]
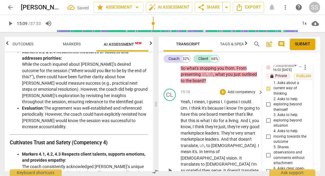
click at [164, 151] on div "CL play_arrow pause" at bounding box center [171, 166] width 17 height 154
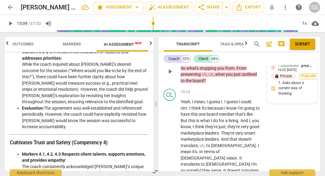
click at [305, 79] on span "Publish" at bounding box center [308, 76] width 9 height 5
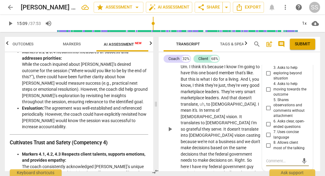
scroll to position [2246, 0]
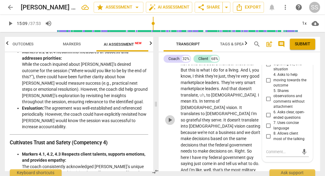
click at [169, 124] on span "play_arrow" at bounding box center [169, 119] width 7 height 7
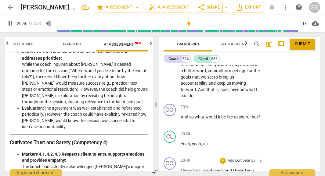
scroll to position [2939, 0]
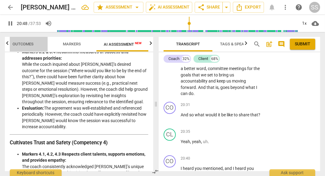
click at [21, 44] on span "Outcomes" at bounding box center [23, 44] width 21 height 5
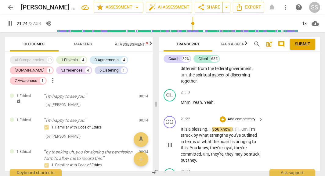
scroll to position [3084, 0]
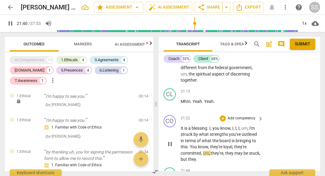
click at [170, 141] on span "pause" at bounding box center [169, 144] width 7 height 7
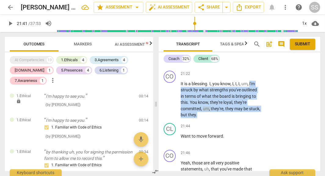
scroll to position [3157, 0]
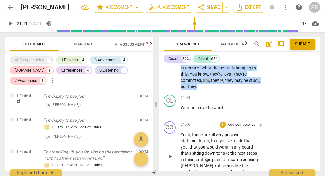
drag, startPoint x: 250, startPoint y: 102, endPoint x: 244, endPoint y: 123, distance: 22.2
click at [244, 123] on div "CO play_arrow pause 00:06 + Add competency keyboard_arrow_right Hey [PERSON_NAM…" at bounding box center [239, 118] width 161 height 106
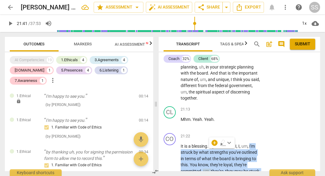
scroll to position [3066, 0]
click at [222, 134] on div "+" at bounding box center [223, 137] width 6 height 6
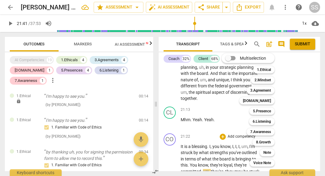
click at [222, 113] on div "Multiselection m 1.Ethical 1 2.Mindset 2 3.Agreement 3 [DOMAIN_NAME] 4 5.Presen…" at bounding box center [252, 110] width 67 height 116
click at [224, 121] on div "Multiselection m 1.Ethical 1 2.Mindset 2 3.Agreement 3 [DOMAIN_NAME] 4 5.Presen…" at bounding box center [252, 110] width 67 height 116
click at [216, 140] on div at bounding box center [162, 88] width 325 height 176
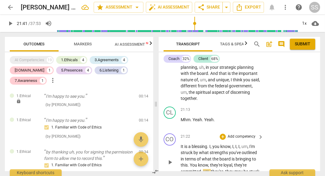
click at [180, 131] on div "CO play_arrow pause 21:22 + Add competency keyboard_arrow_right It is a blessin…" at bounding box center [239, 157] width 161 height 52
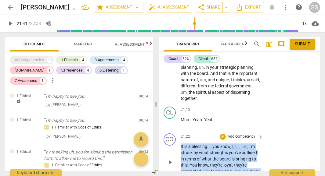
drag, startPoint x: 180, startPoint y: 120, endPoint x: 224, endPoint y: 149, distance: 51.8
click at [224, 149] on p "It is a blessing . I , you know , I , I , I , um , I'm struck by what strengths…" at bounding box center [221, 163] width 80 height 38
click at [222, 134] on div "+" at bounding box center [223, 137] width 6 height 6
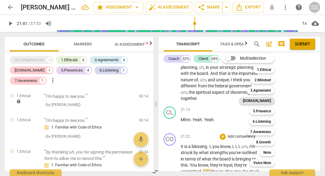
click at [267, 104] on b "[DOMAIN_NAME]" at bounding box center [257, 100] width 28 height 7
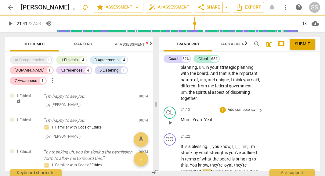
type input "1301"
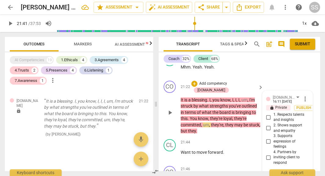
scroll to position [3118, 0]
click at [267, 114] on input "1. Respects talents and insights" at bounding box center [268, 117] width 10 height 7
checkbox input "true"
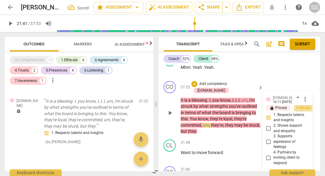
click at [305, 106] on span "Publish" at bounding box center [303, 108] width 9 height 5
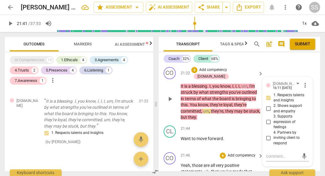
scroll to position [3132, 0]
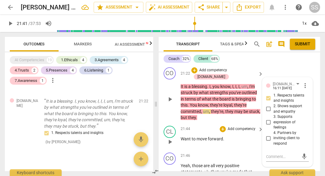
click at [179, 138] on div "play_arrow pause" at bounding box center [173, 142] width 16 height 8
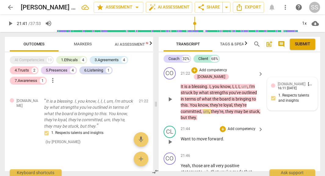
click at [181, 137] on span "Want" at bounding box center [186, 139] width 11 height 5
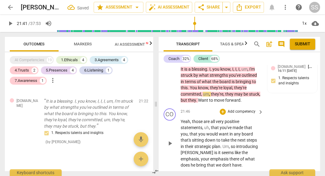
scroll to position [3150, 0]
click at [172, 140] on span "play_arrow" at bounding box center [169, 143] width 7 height 7
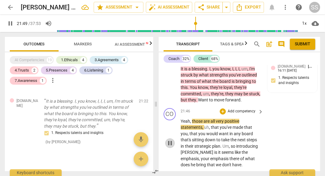
click at [171, 140] on span "pause" at bounding box center [169, 143] width 7 height 7
click at [191, 119] on span "," at bounding box center [191, 121] width 2 height 5
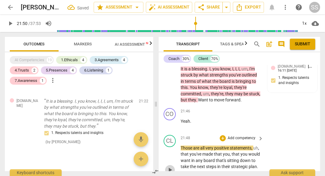
click at [169, 166] on span "play_arrow" at bounding box center [169, 169] width 7 height 7
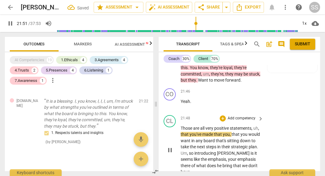
scroll to position [3172, 0]
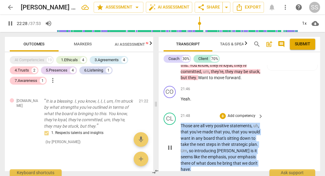
drag, startPoint x: 181, startPoint y: 92, endPoint x: 235, endPoint y: 137, distance: 69.5
click at [235, 137] on p "Those are all very positive statements , uh , that you've made that you , that …" at bounding box center [221, 148] width 80 height 50
click at [223, 113] on div "+" at bounding box center [223, 116] width 6 height 6
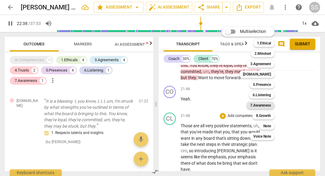
click at [264, 104] on b "7.Awareness" at bounding box center [260, 105] width 21 height 7
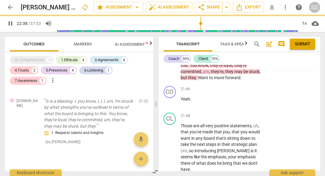
type input "1359"
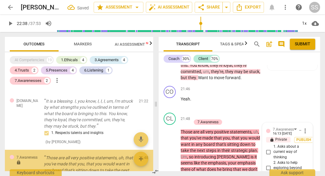
scroll to position [655, 0]
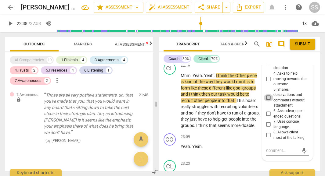
click at [266, 94] on input "5. Shares observations and comments without attachment" at bounding box center [268, 97] width 10 height 7
checkbox input "true"
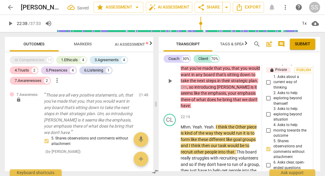
scroll to position [3193, 0]
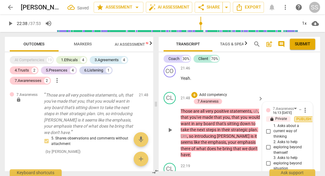
click at [302, 117] on span "Publish" at bounding box center [303, 119] width 9 height 5
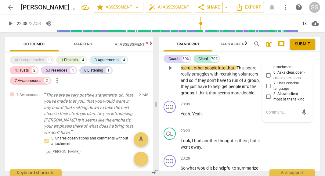
scroll to position [3325, 0]
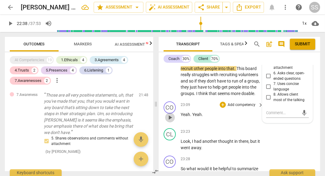
click at [168, 114] on span "play_arrow" at bounding box center [169, 117] width 7 height 7
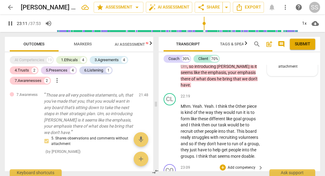
scroll to position [3253, 0]
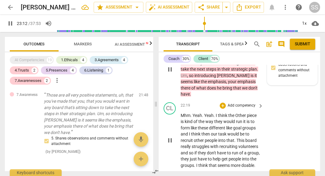
click at [172, 115] on div "play_arrow pause" at bounding box center [173, 141] width 16 height 52
click at [173, 137] on span "pause" at bounding box center [169, 140] width 7 height 7
click at [169, 137] on span "play_arrow" at bounding box center [169, 140] width 7 height 7
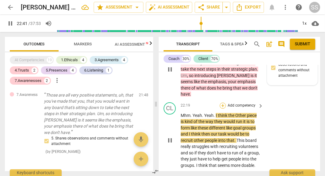
click at [224, 103] on div "+" at bounding box center [223, 106] width 6 height 6
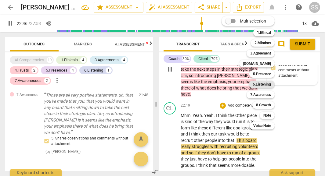
click at [263, 84] on b "6.Listening" at bounding box center [261, 84] width 18 height 7
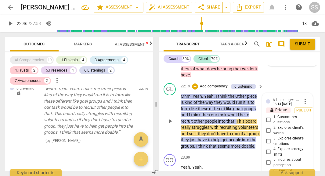
scroll to position [3273, 0]
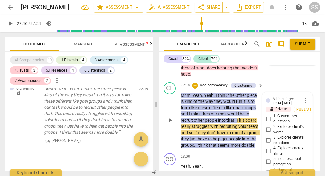
click at [177, 102] on div "play_arrow pause" at bounding box center [173, 121] width 16 height 52
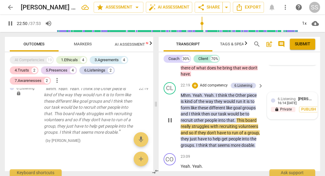
click at [289, 97] on span "6.Listening" at bounding box center [286, 99] width 18 height 4
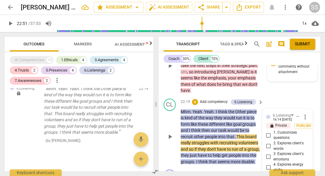
scroll to position [3246, 0]
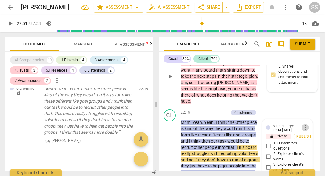
click at [301, 124] on span "more_vert" at bounding box center [304, 127] width 7 height 7
click at [310, 106] on li "Delete" at bounding box center [309, 107] width 21 height 12
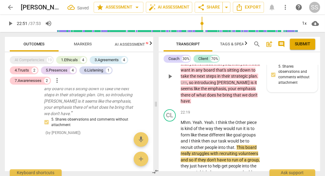
scroll to position [686, 0]
click at [186, 120] on span "Mhm" at bounding box center [186, 122] width 10 height 5
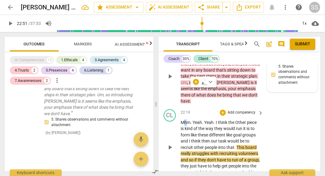
click at [186, 120] on span "Mhm" at bounding box center [186, 122] width 10 height 5
drag, startPoint x: 180, startPoint y: 92, endPoint x: 216, endPoint y: 89, distance: 35.5
click at [216, 120] on p "Mhm . Yeah . Yeah . I think the Other piece is kind of the way they would run i…" at bounding box center [221, 148] width 80 height 56
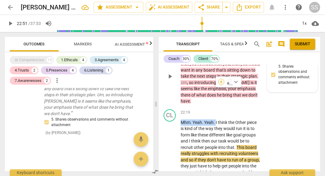
click at [221, 82] on div "+" at bounding box center [221, 82] width 6 height 6
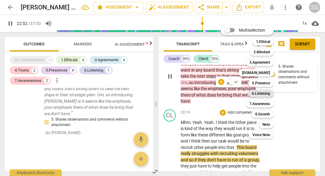
click at [255, 93] on b "6.Listening" at bounding box center [261, 93] width 18 height 7
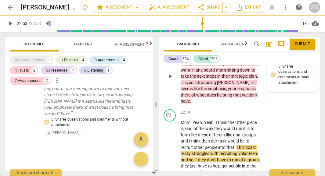
type input "1373"
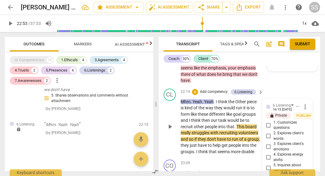
scroll to position [3262, 0]
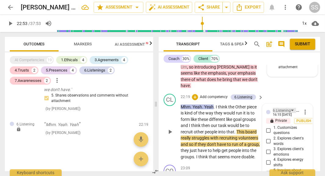
click at [291, 108] on div "6.Listening" at bounding box center [284, 110] width 23 height 5
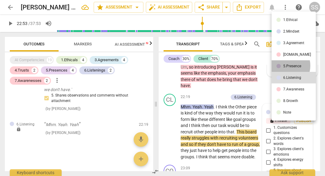
click at [282, 66] on li "5.Presence" at bounding box center [293, 66] width 44 height 12
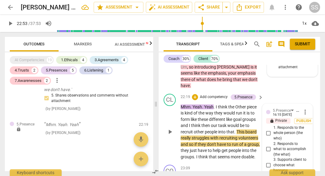
checkbox input "true"
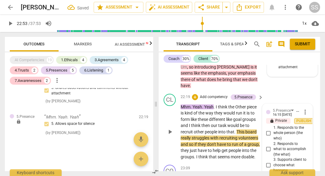
click at [303, 119] on span "Publish" at bounding box center [303, 121] width 9 height 5
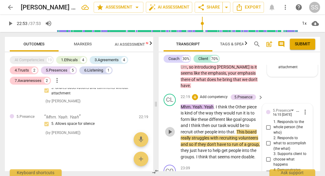
click at [172, 128] on span "play_arrow" at bounding box center [169, 131] width 7 height 7
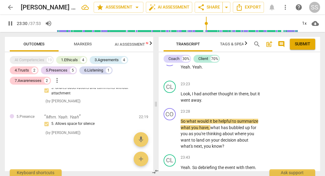
scroll to position [3376, 0]
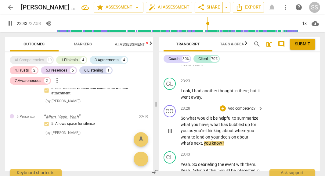
click at [169, 127] on span "pause" at bounding box center [169, 130] width 7 height 7
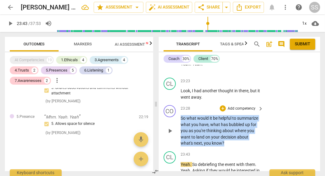
drag, startPoint x: 181, startPoint y: 93, endPoint x: 228, endPoint y: 114, distance: 52.0
click at [228, 115] on p "So what would it be helpful to summarize what you have , what has bubbled up fo…" at bounding box center [221, 130] width 80 height 31
click at [224, 106] on div "+" at bounding box center [223, 109] width 6 height 6
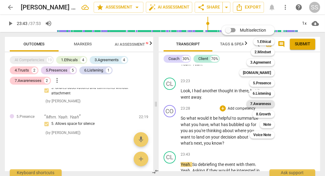
click at [257, 102] on b "7.Awareness" at bounding box center [260, 103] width 21 height 7
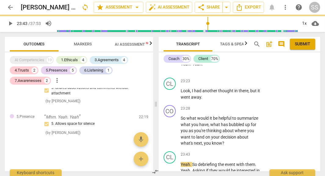
type input "1424"
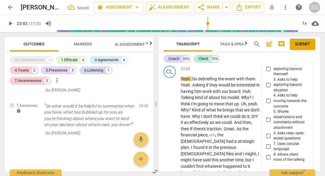
scroll to position [3467, 0]
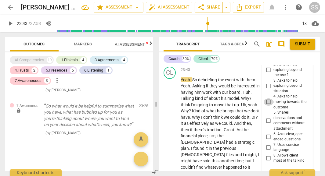
click at [267, 98] on input "4. Asks to help moving towards the outcome" at bounding box center [268, 101] width 10 height 7
checkbox input "true"
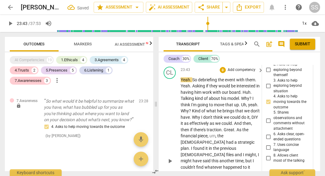
scroll to position [3504, 0]
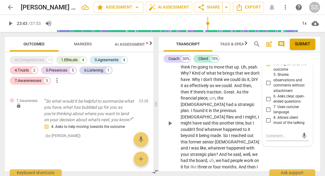
click at [170, 97] on div "play_arrow pause" at bounding box center [173, 123] width 16 height 165
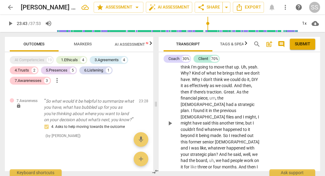
click at [169, 120] on span "play_arrow" at bounding box center [169, 123] width 7 height 7
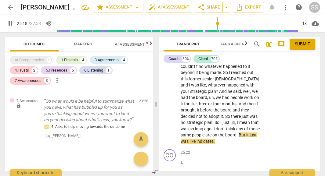
scroll to position [3569, 0]
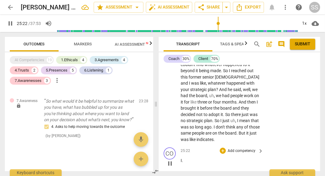
click at [181, 158] on span "I" at bounding box center [181, 160] width 1 height 5
type input "1527"
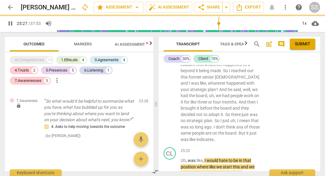
scroll to position [3543, 0]
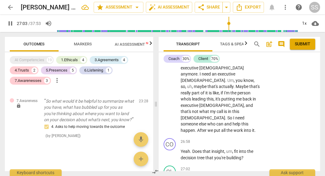
scroll to position [3826, 0]
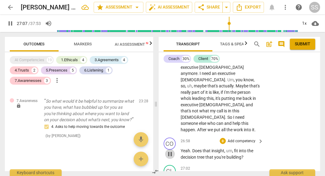
click at [170, 151] on span "pause" at bounding box center [169, 154] width 7 height 7
type input "1628"
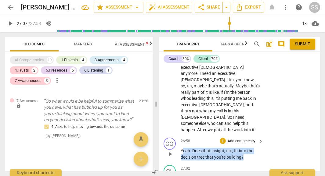
drag, startPoint x: 182, startPoint y: 102, endPoint x: 249, endPoint y: 107, distance: 67.5
click at [249, 148] on p "Yeah . Does that insight , um , fit into the decision tree that you're building…" at bounding box center [221, 154] width 80 height 13
click at [224, 138] on div "+" at bounding box center [223, 141] width 6 height 6
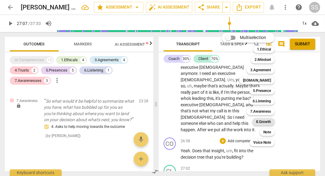
click at [258, 120] on b "8.Growth" at bounding box center [263, 121] width 15 height 7
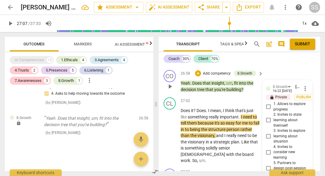
scroll to position [3893, 0]
click at [268, 133] on input "3. Invites to explore learning about situation" at bounding box center [268, 136] width 10 height 7
checkbox input "true"
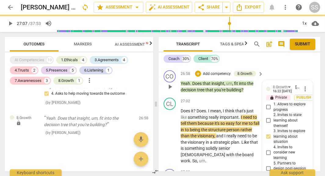
scroll to position [3852, 0]
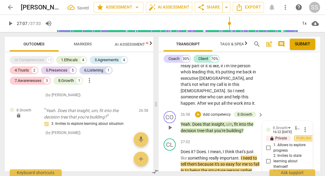
click at [299, 136] on span "Publish" at bounding box center [303, 138] width 9 height 5
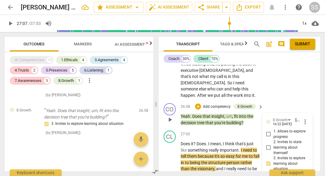
scroll to position [3861, 0]
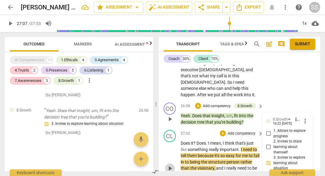
click at [170, 165] on span "play_arrow" at bounding box center [169, 168] width 7 height 7
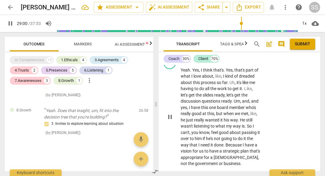
scroll to position [4220, 0]
drag, startPoint x: 202, startPoint y: 134, endPoint x: 241, endPoint y: 140, distance: 39.2
click at [222, 173] on div "+" at bounding box center [223, 176] width 6 height 6
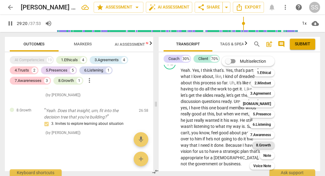
click at [264, 145] on b "8.Growth" at bounding box center [263, 145] width 15 height 7
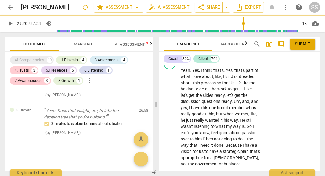
type input "1761"
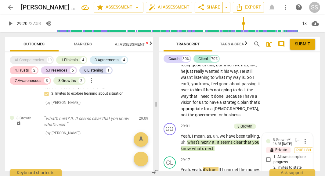
scroll to position [4266, 0]
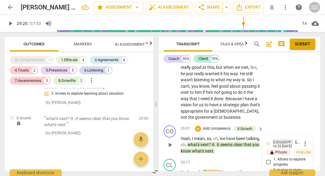
click at [288, 140] on div "8.Growth" at bounding box center [283, 142] width 20 height 5
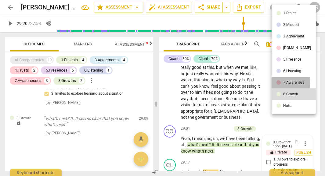
click at [287, 82] on div "7.Awareness" at bounding box center [293, 83] width 21 height 4
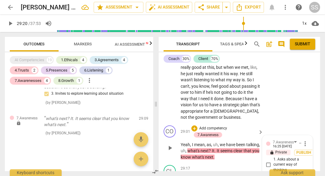
checkbox input "true"
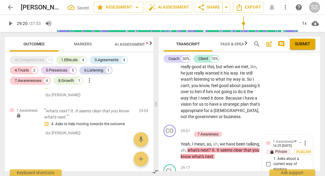
scroll to position [4266, 0]
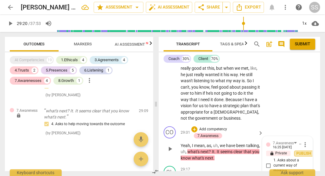
click at [299, 151] on span "Publish" at bounding box center [303, 153] width 9 height 5
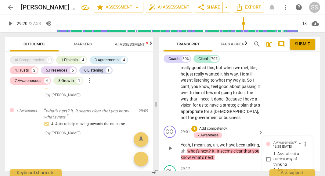
scroll to position [4277, 0]
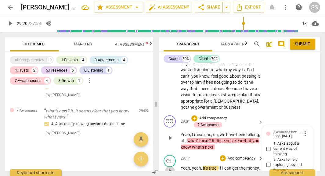
click at [168, 168] on span "play_arrow" at bounding box center [169, 171] width 7 height 7
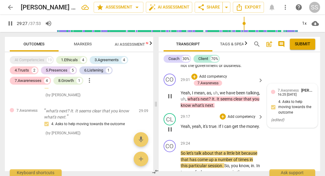
scroll to position [4319, 0]
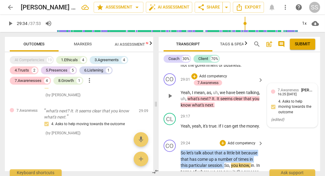
drag, startPoint x: 181, startPoint y: 97, endPoint x: 225, endPoint y: 110, distance: 45.6
click at [222, 140] on div "+" at bounding box center [223, 143] width 6 height 6
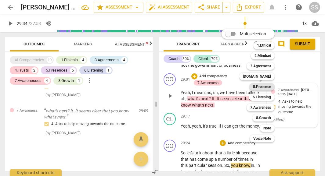
click at [261, 88] on b "5.Presence" at bounding box center [262, 86] width 18 height 7
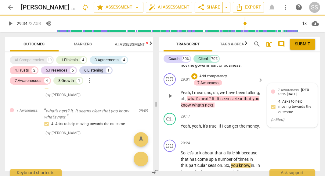
scroll to position [4334, 0]
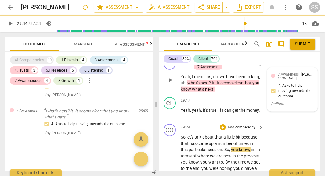
type input "1775"
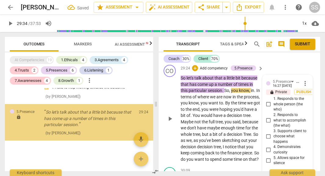
scroll to position [879, 0]
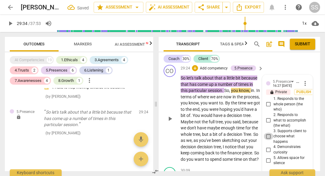
click at [267, 133] on input "3. Supports client to choose what happens" at bounding box center [268, 136] width 10 height 7
checkbox input "true"
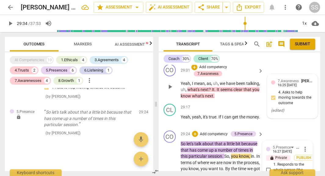
scroll to position [4325, 0]
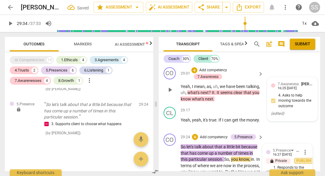
click at [305, 159] on span "Publish" at bounding box center [303, 161] width 9 height 5
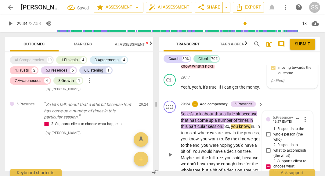
scroll to position [4358, 0]
click at [170, 151] on span "play_arrow" at bounding box center [169, 154] width 7 height 7
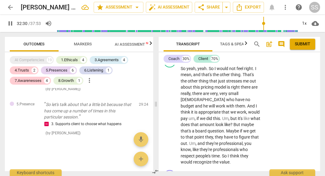
scroll to position [4753, 0]
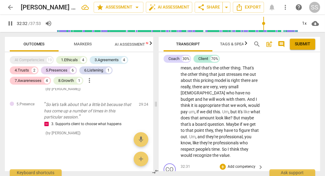
click at [179, 164] on div "CO play_arrow pause" at bounding box center [171, 175] width 17 height 22
click at [181, 174] on span "Um" at bounding box center [184, 176] width 6 height 5
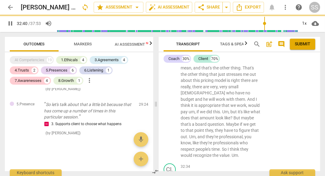
scroll to position [4726, 0]
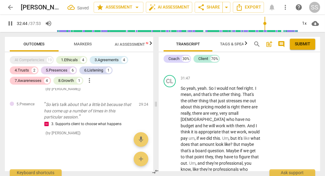
type input "1965"
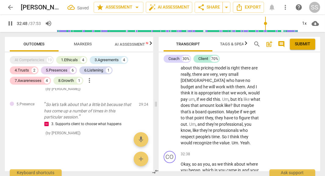
scroll to position [4773, 0]
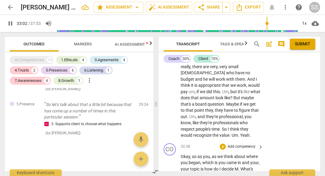
drag, startPoint x: 234, startPoint y: 131, endPoint x: 242, endPoint y: 145, distance: 16.1
click at [242, 154] on p "Okay , so as you , as we think about where you began , which is you came in and…" at bounding box center [221, 176] width 80 height 44
click at [234, 144] on p "Add competency" at bounding box center [241, 146] width 29 height 5
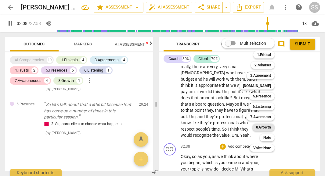
click at [264, 127] on b "8.Growth" at bounding box center [263, 127] width 15 height 7
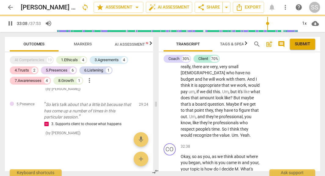
type input "1989"
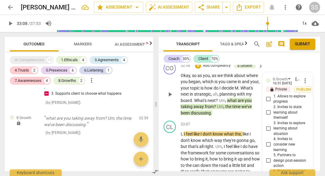
scroll to position [4851, 0]
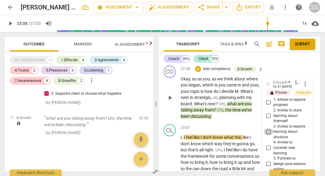
click at [267, 128] on input "3. Invites to explore learning about situation" at bounding box center [268, 131] width 10 height 7
checkbox input "true"
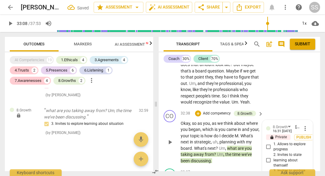
scroll to position [4806, 0]
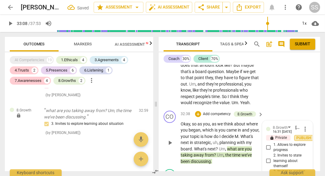
click at [299, 136] on span "Publish" at bounding box center [303, 138] width 9 height 5
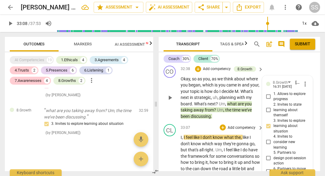
scroll to position [4851, 0]
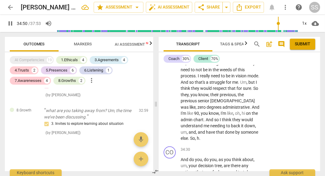
scroll to position [4987, 0]
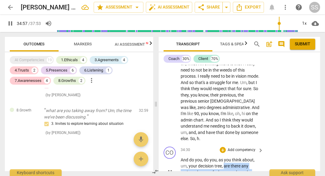
drag, startPoint x: 224, startPoint y: 113, endPoint x: 237, endPoint y: 132, distance: 23.1
click at [237, 157] on p "And do you , do you , as you think about , um , your decision tree , are there …" at bounding box center [221, 172] width 80 height 31
click at [222, 147] on div "+" at bounding box center [223, 150] width 6 height 6
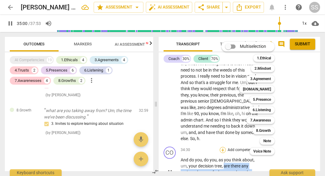
scroll to position [5099, 0]
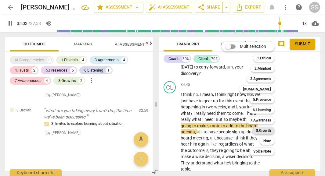
click at [264, 131] on b "8.Growth" at bounding box center [263, 130] width 15 height 7
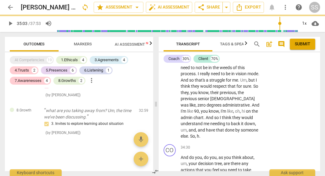
scroll to position [4985, 0]
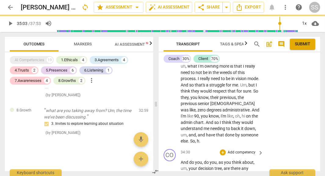
type input "2104"
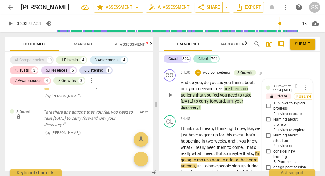
scroll to position [5064, 0]
click at [265, 164] on input "5. Partners to design post-session action" at bounding box center [268, 167] width 10 height 7
checkbox input "true"
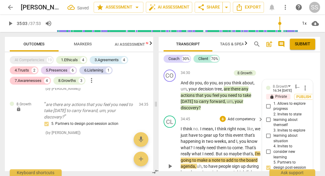
click at [160, 122] on div "CL play_arrow pause 34:45 + Add competency keyboard_arrow_right I think no . I …" at bounding box center [239, 161] width 161 height 96
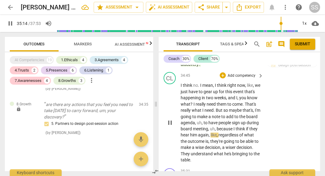
scroll to position [5123, 0]
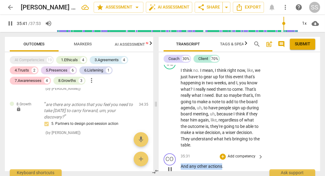
drag, startPoint x: 181, startPoint y: 121, endPoint x: 221, endPoint y: 122, distance: 40.9
click at [221, 164] on p "And any other actions ." at bounding box center [221, 167] width 80 height 6
click at [220, 154] on div "+" at bounding box center [223, 157] width 6 height 6
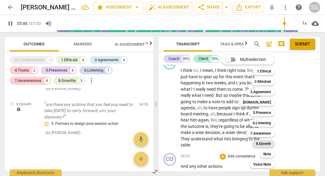
click at [261, 143] on b "8.Growth" at bounding box center [263, 143] width 15 height 7
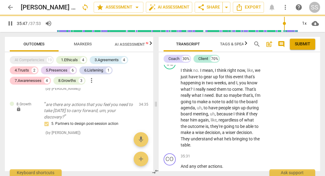
type input "2148"
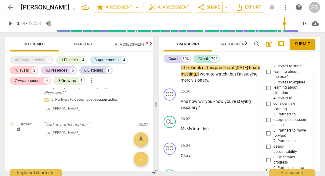
scroll to position [5255, 0]
click at [268, 116] on input "5. Partners to design post-session action" at bounding box center [268, 119] width 10 height 7
checkbox input "true"
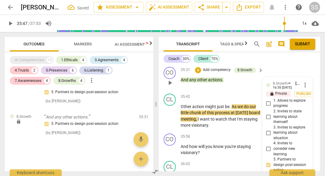
scroll to position [5172, 0]
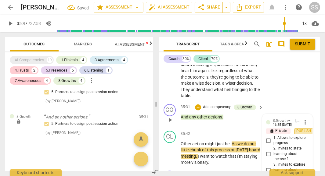
click at [305, 129] on span "Publish" at bounding box center [303, 131] width 9 height 5
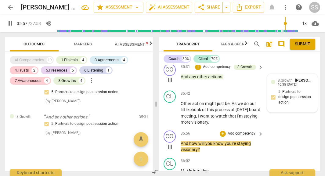
scroll to position [5217, 0]
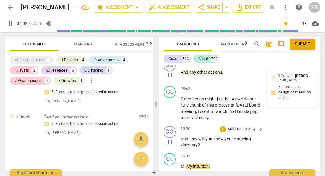
click at [181, 124] on div "CO play_arrow pause 35:56 + Add competency keyboard_arrow_right And how will yo…" at bounding box center [239, 137] width 161 height 27
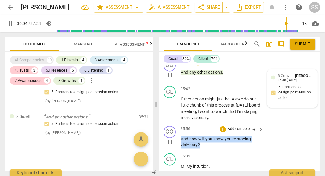
drag, startPoint x: 181, startPoint y: 94, endPoint x: 210, endPoint y: 103, distance: 31.0
click at [210, 136] on p "And how will you know you're staying visionary ?" at bounding box center [221, 142] width 80 height 13
click at [224, 127] on div "+" at bounding box center [223, 130] width 6 height 6
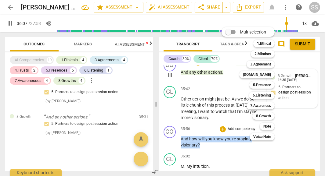
scroll to position [5324, 0]
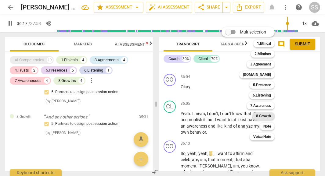
click at [267, 116] on b "8.Growth" at bounding box center [263, 116] width 15 height 7
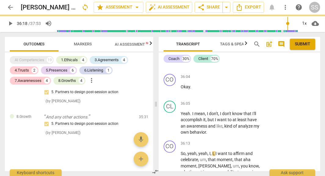
scroll to position [5190, 0]
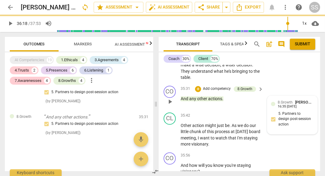
type input "2178"
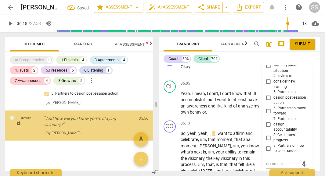
scroll to position [1034, 0]
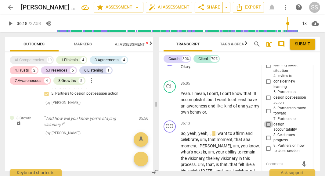
click at [268, 121] on input "7. Partners to design accountability" at bounding box center [268, 124] width 10 height 7
checkbox input "true"
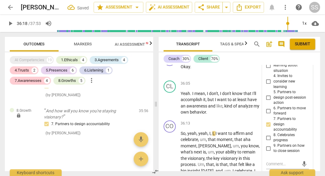
scroll to position [5242, 0]
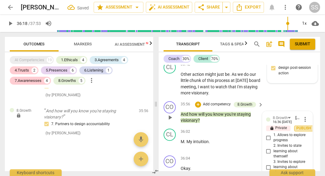
click at [300, 126] on span "Publish" at bounding box center [303, 128] width 9 height 5
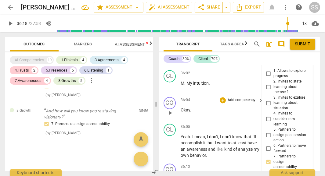
scroll to position [5301, 0]
click at [173, 142] on span "play_arrow" at bounding box center [169, 145] width 7 height 7
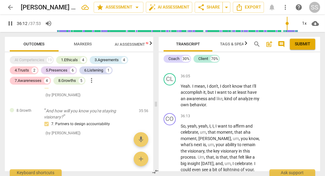
scroll to position [5351, 0]
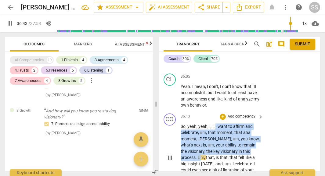
drag, startPoint x: 215, startPoint y: 83, endPoint x: 245, endPoint y: 107, distance: 38.6
click at [245, 123] on p "So , yeah , yeah , I , I , I want to affirm and celebrate , um , that moment , …" at bounding box center [221, 157] width 80 height 69
click at [224, 114] on div "+" at bounding box center [223, 117] width 6 height 6
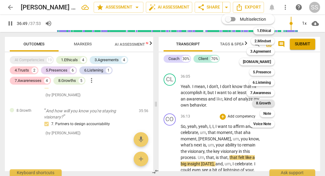
click at [256, 103] on b "8.Growth" at bounding box center [263, 103] width 15 height 7
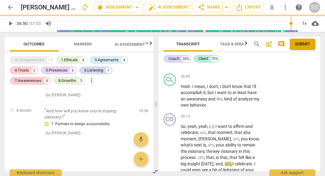
type input "2210"
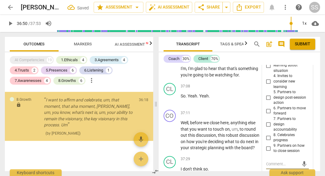
scroll to position [1082, 0]
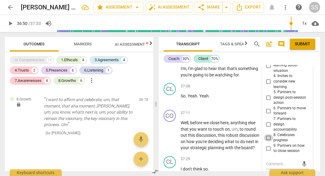
click at [265, 134] on input "8. Celebrates progress" at bounding box center [268, 137] width 10 height 7
checkbox input "true"
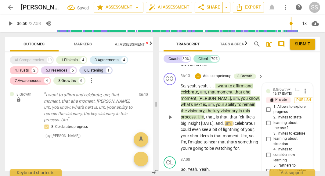
scroll to position [5340, 0]
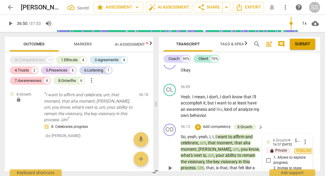
click at [304, 148] on span "Publish" at bounding box center [303, 150] width 9 height 5
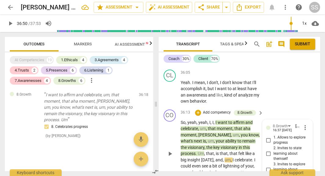
scroll to position [5354, 0]
click at [168, 151] on span "play_arrow" at bounding box center [169, 154] width 7 height 7
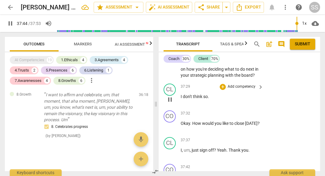
scroll to position [5537, 0]
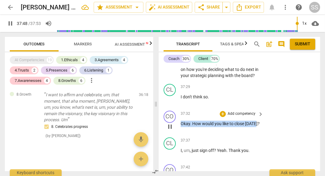
drag, startPoint x: 181, startPoint y: 85, endPoint x: 256, endPoint y: 81, distance: 74.8
click at [256, 121] on p "Okay . How would you like to close today ?" at bounding box center [221, 124] width 80 height 6
click at [223, 111] on div "+" at bounding box center [223, 114] width 6 height 6
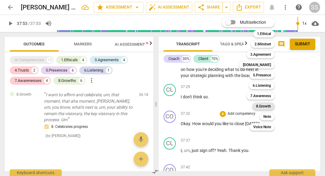
click at [260, 104] on b "8.Growth" at bounding box center [263, 106] width 15 height 7
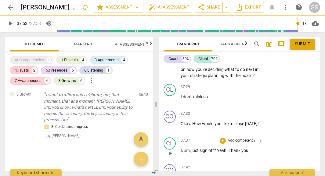
type input "2273"
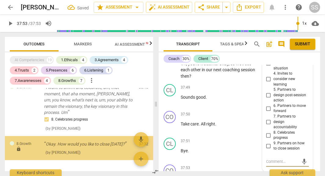
scroll to position [1125, 0]
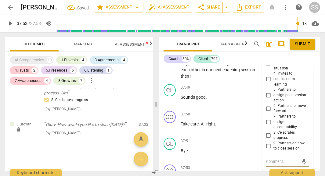
click at [265, 142] on input "9. Partners on how to close session" at bounding box center [268, 145] width 10 height 7
checkbox input "true"
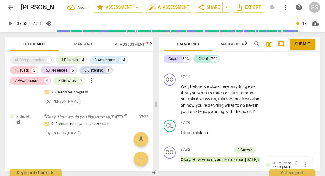
scroll to position [5502, 0]
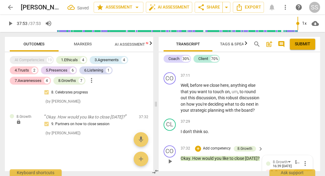
click at [299, 170] on span "Publish" at bounding box center [303, 172] width 9 height 5
click at [278, 116] on div "CL play_arrow pause 37:29 + Add competency keyboard_arrow_right I don't think s…" at bounding box center [239, 129] width 161 height 27
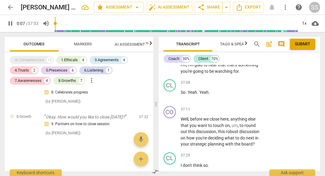
scroll to position [5466, 0]
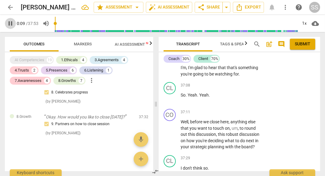
click at [10, 26] on span "pause" at bounding box center [10, 23] width 7 height 7
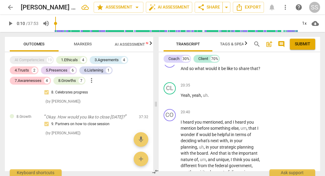
scroll to position [2978, 0]
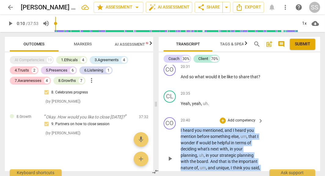
drag, startPoint x: 181, startPoint y: 103, endPoint x: 242, endPoint y: 160, distance: 83.5
click at [242, 160] on p "I heard you mentioned , and I heard you mention before something else , um , th…" at bounding box center [221, 158] width 80 height 63
click at [222, 118] on div "+" at bounding box center [223, 121] width 6 height 6
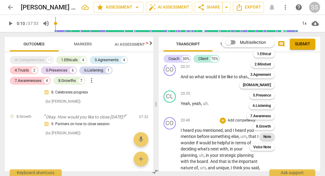
click at [269, 137] on b "Note" at bounding box center [267, 136] width 8 height 7
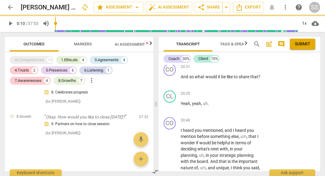
type input "10"
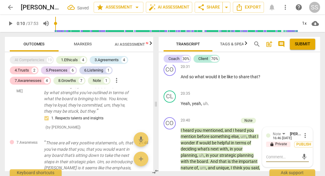
scroll to position [603, 0]
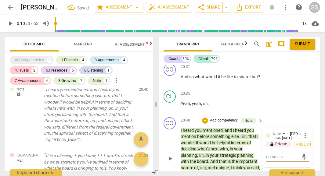
click at [269, 154] on textarea at bounding box center [282, 157] width 33 height 6
type textarea "B"
type textarea "Be"
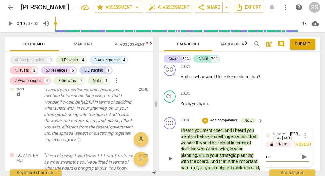
type textarea "Be"
type textarea "Be c"
type textarea "Be cl"
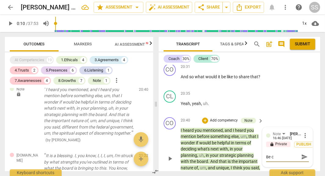
type textarea "Be cl"
type textarea "Be cle"
type textarea "Be clea"
type textarea "Be clear"
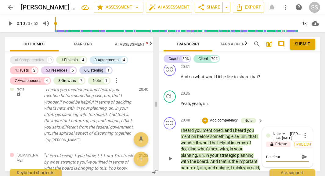
type textarea "Be clear"
type textarea "Be clear a"
type textarea "Be clear an"
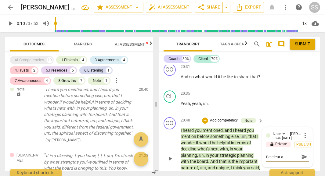
type textarea "Be clear an"
type textarea "Be clear and"
type textarea "Be clear and c"
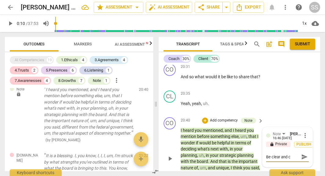
type textarea "Be clear and co"
type textarea "Be clear and con"
type textarea "Be clear and conc"
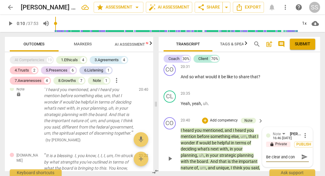
type textarea "Be clear and conc"
type textarea "Be clear and conci"
type textarea "Be clear and concis"
type textarea "Be clear and concise"
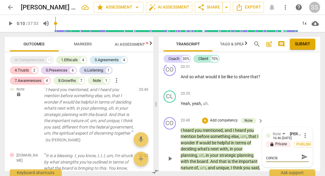
type textarea "Be clear and concise"
type textarea "Be clear and concise."
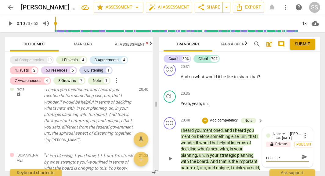
type textarea "Be clear and concise. T"
type textarea "Be clear and concise. Th"
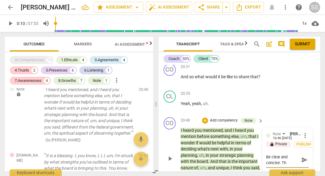
type textarea "Be clear and concise. Tha"
type textarea "Be clear and concise. Than"
type textarea "Be clear and concise. Thank"
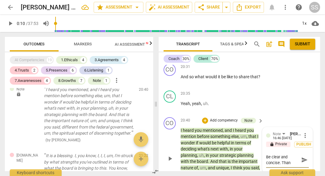
type textarea "Be clear and concise. Thank"
type textarea "Be clear and concise. Thank a"
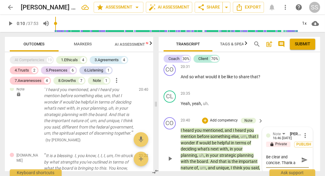
type textarea "Be clear and concise. Thank ab"
type textarea "Be clear and concise. Thank abo"
type textarea "Be clear and concise. Thank abou"
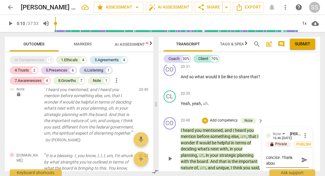
type textarea "Be clear and concise. Thank about"
type textarea "Be clear and concise. Thank about t"
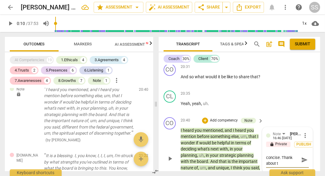
type textarea "Be clear and concise. Thank about th"
type textarea "Be clear and concise. Thank about the"
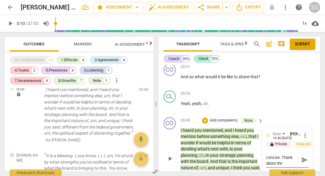
type textarea "Be clear and concise. Thank about the c"
type textarea "Be clear and concise. Thank about the co"
type textarea "Be clear and concise. Thank about the com"
type textarea "Be clear and concise. Thank about the comm"
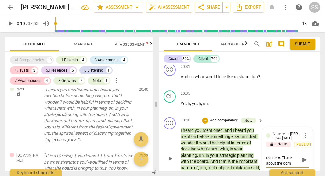
type textarea "Be clear and concise. Thank about the comm"
type textarea "Be clear and concise. Thank about the comme"
type textarea "Be clear and concise. Thank about the commen"
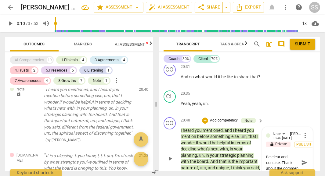
type textarea "Be clear and concise. Thank about the comment"
type textarea "Be clear and concise. Thank about the comment o"
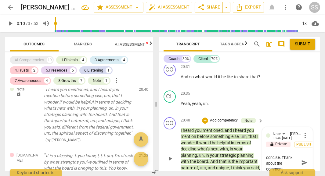
type textarea "Be clear and concise. Thank about the comment o"
type textarea "Be clear and concise. Thank about the comment or"
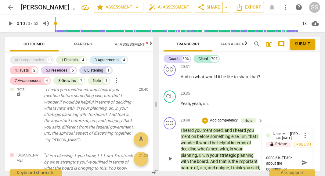
type textarea "Be clear and concise. Thank about the comment or q"
type textarea "Be clear and concise. Thank about the comment or qu"
type textarea "Be clear and concise. Thank about the comment or que"
type textarea "Be clear and concise. Thank about the comment or ques"
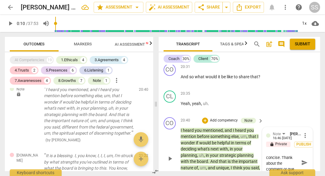
type textarea "Be clear and concise. Thank about the comment or ques"
type textarea "Be clear and concise. Thank about the comment or quest"
type textarea "Be clear and concise. Thank about the comment or questi"
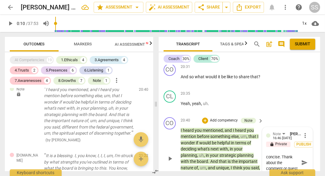
type textarea "Be clear and concise. Thank about the comment or questi"
type textarea "Be clear and concise. Thank about the comment or questio"
type textarea "Be clear and concise. Thank about the comment or question"
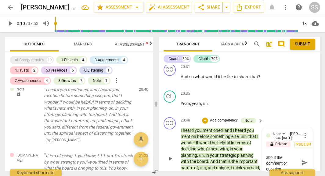
type textarea "Be clear and concise. Thank about the comment or questions"
type textarea "Be clear and concise. Thank about the comment or question"
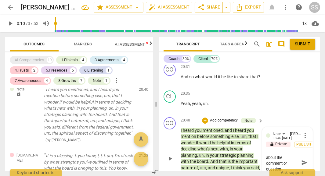
type textarea "Be clear and concise. Thank about the comment or question"
type textarea "Be clear and concise. Thank about the comment or question r"
type textarea "Be clear and concise. Thank about the comment or question ra"
type textarea "Be clear and concise. Thank about the comment or question rat"
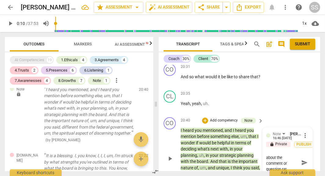
scroll to position [5, 0]
type textarea "Be clear and concise. Thank about the comment or question rath"
type textarea "Be clear and concise. Thank about the comment or question rathe"
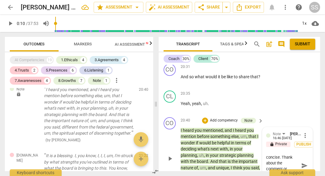
type textarea "Be clear and concise. Thank about the comment or question rather"
type textarea "Be clear and concise. Thank about the comment or question rather t"
type textarea "Be clear and concise. Thank about the comment or question rather th"
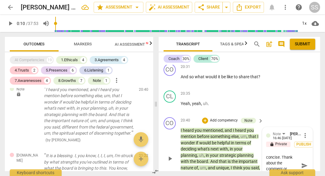
type textarea "Be clear and concise. Thank about the comment or question rather th"
type textarea "Be clear and concise. Thank about the comment or question rather tha"
type textarea "Be clear and concise. Thank about the comment or question rather than"
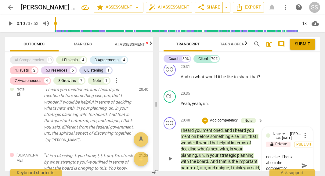
type textarea "Be clear and concise. Thank about the comment or question rather than"
type textarea "Be clear and concise. Thank about the comment or question rather than f"
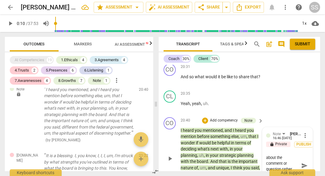
type textarea "Be clear and concise. Thank about the comment or question rather than fo"
type textarea "Be clear and concise. Thank about the comment or question rather than for"
type textarea "Be clear and concise. Thank about the comment or question rather than form"
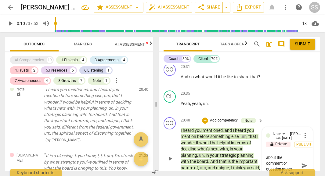
type textarea "Be clear and concise. Thank about the comment or question rather than form"
type textarea "Be clear and concise. Thank about the comment or question rather than formu"
type textarea "Be clear and concise. Thank about the comment or question rather than formul"
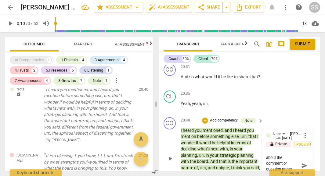
type textarea "Be clear and concise. Thank about the comment or question rather than formula"
type textarea "Be clear and concise. Thank about the comment or question rather than formulat"
type textarea "Be clear and concise. Thank about the comment or question rather than formulate"
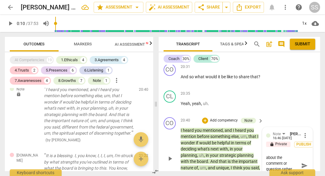
type textarea "Be clear and concise. Thank about the comment or question rather than formulate"
type textarea "Be clear and concise. Thank about the comment or question rather than formulate…"
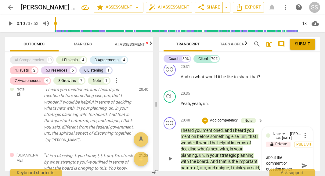
type textarea "Be clear and concise. Thank about the comment or question rather than formulate…"
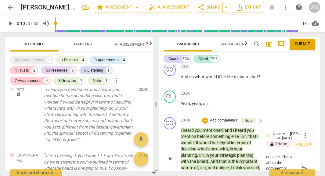
type textarea "Be clear and concise. Thank about the comment or question rather than formulate…"
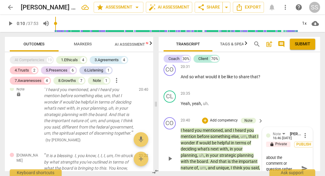
type textarea "Be clear and concise. Thank about the comment or question rather than formulate…"
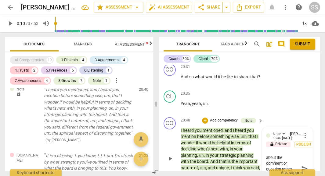
type textarea "Be clear and concise. Thank about the comment or question rather than formulate…"
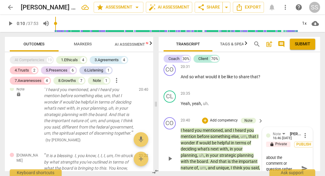
type textarea "Be clear and concise. Thank about the comment or question rather than formulate…"
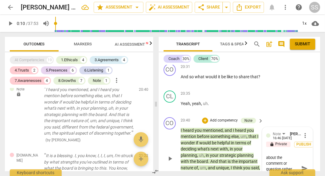
type textarea "Be clear and concise. Thank about the comment or question rather than formulate…"
click at [302, 165] on span "send" at bounding box center [304, 168] width 7 height 7
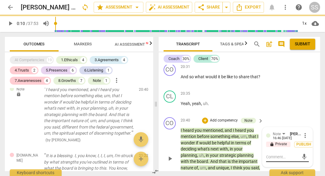
scroll to position [0, 0]
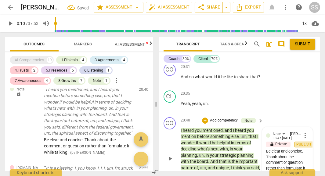
click at [304, 142] on span "Publish" at bounding box center [303, 144] width 9 height 5
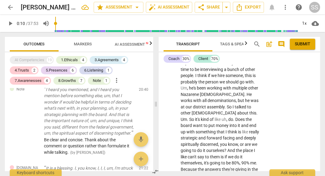
scroll to position [1949, 0]
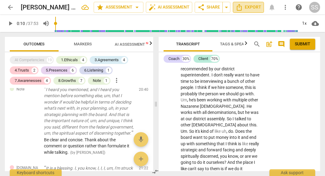
click at [247, 8] on span "Export" at bounding box center [248, 7] width 26 height 7
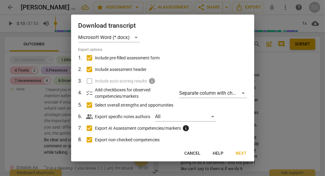
scroll to position [10, 0]
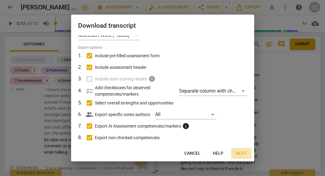
click at [243, 158] on button "Next" at bounding box center [241, 153] width 21 height 11
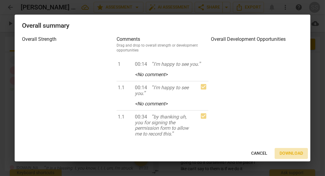
click at [286, 156] on span "Download" at bounding box center [290, 154] width 23 height 6
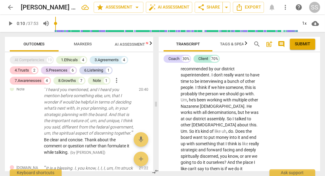
type input "10"
